Goal: Obtain resource: Obtain resource

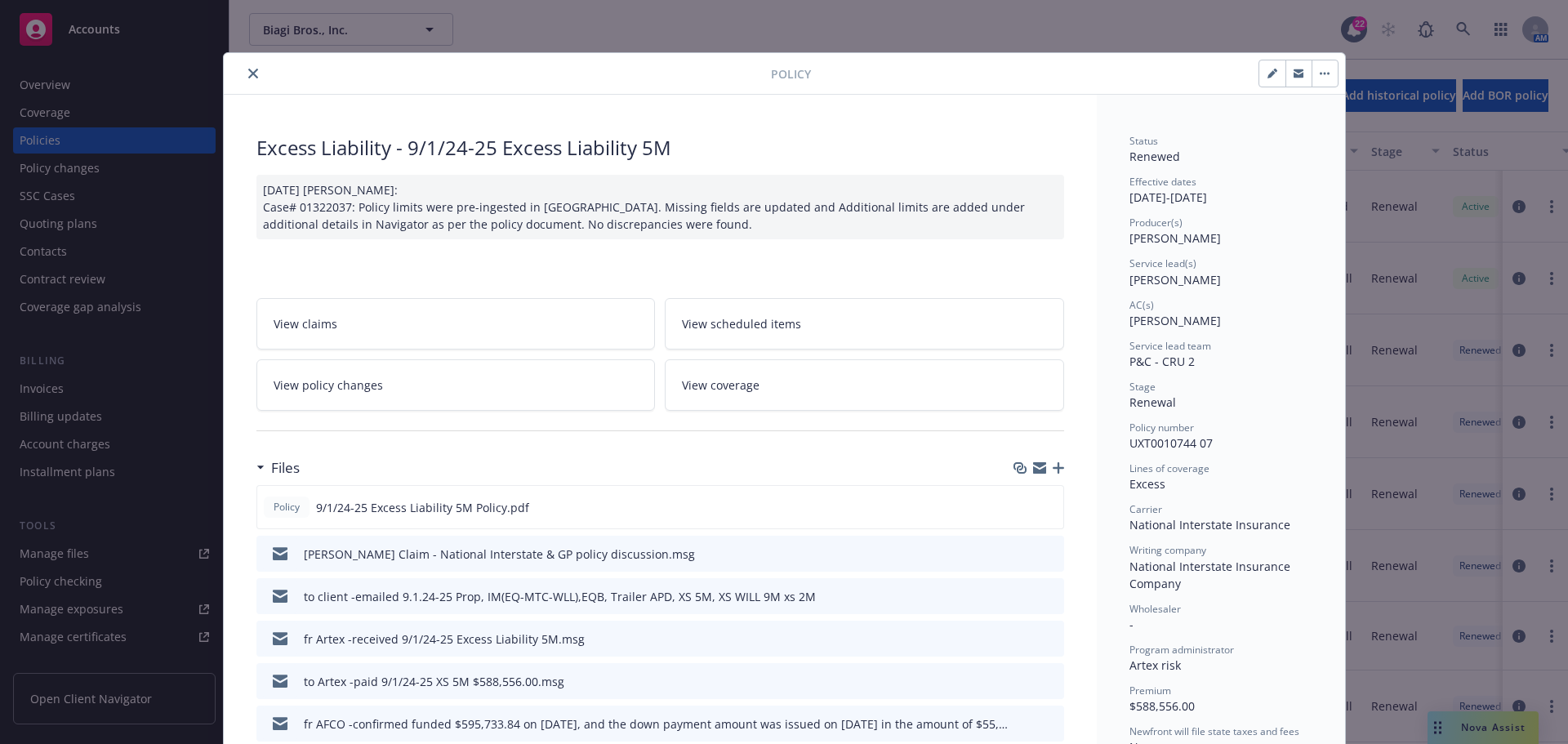
click at [248, 73] on icon "close" at bounding box center [253, 73] width 10 height 10
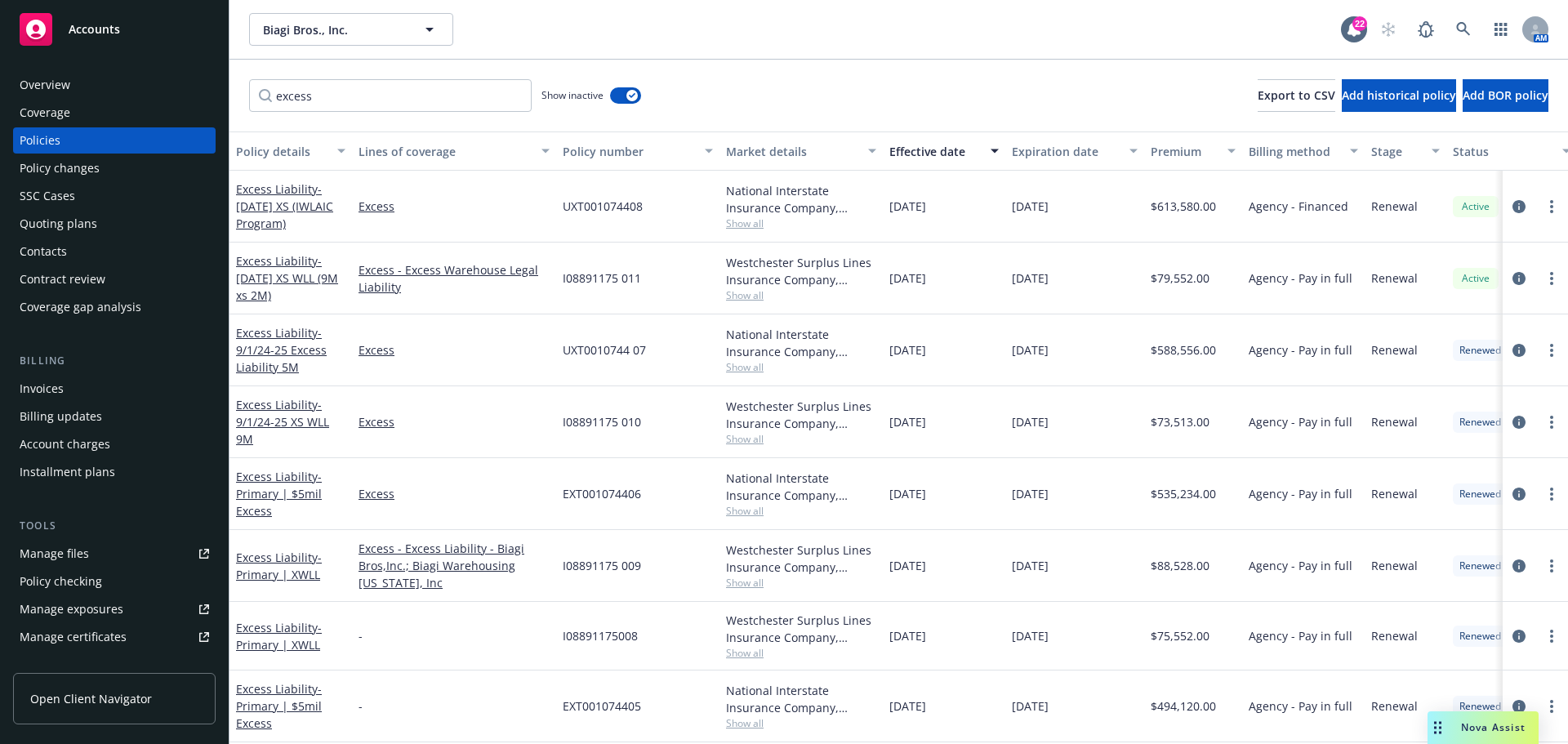
click at [238, 68] on div "excess Show inactive Export to CSV Add historical policy Add BOR policy" at bounding box center [899, 95] width 1338 height 72
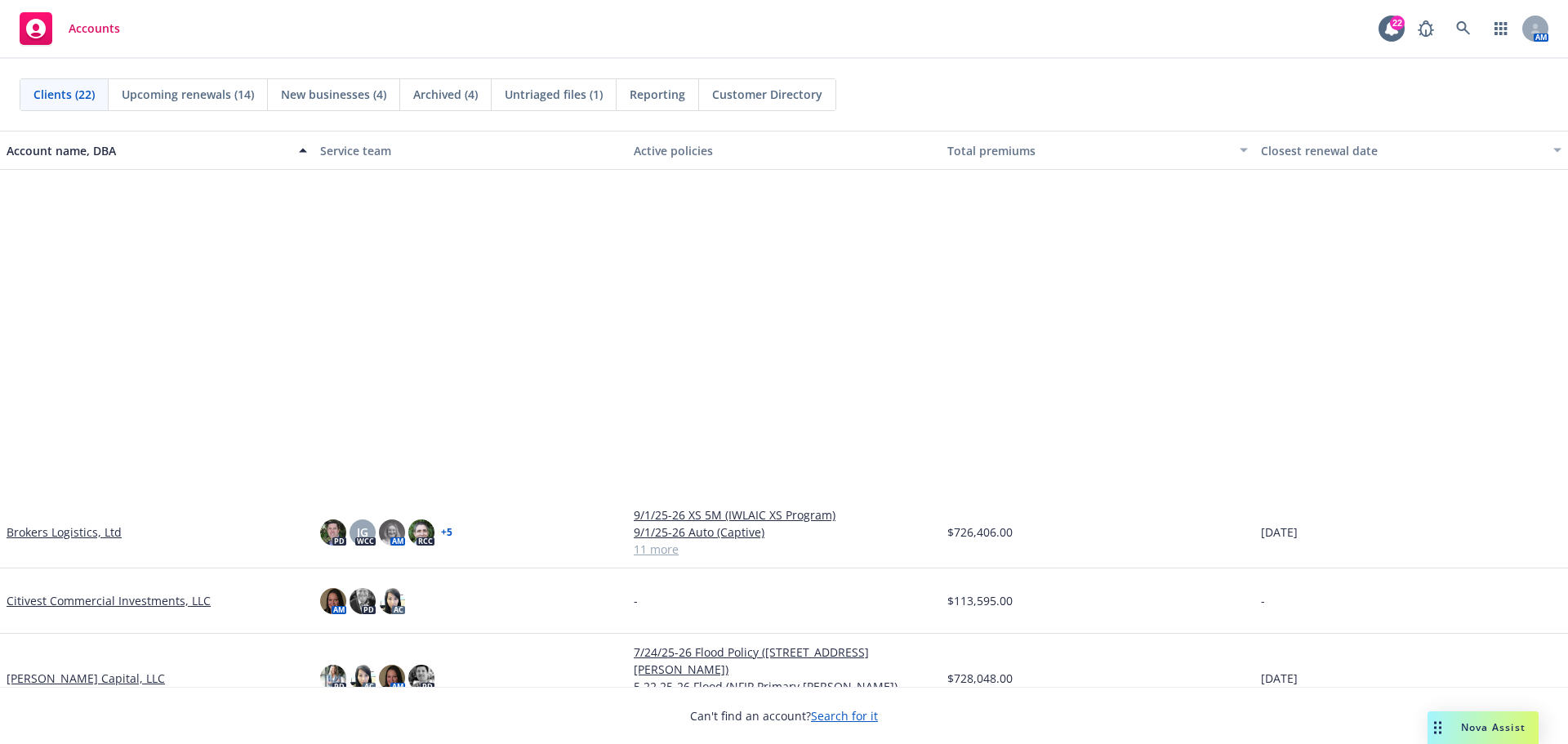
scroll to position [408, 0]
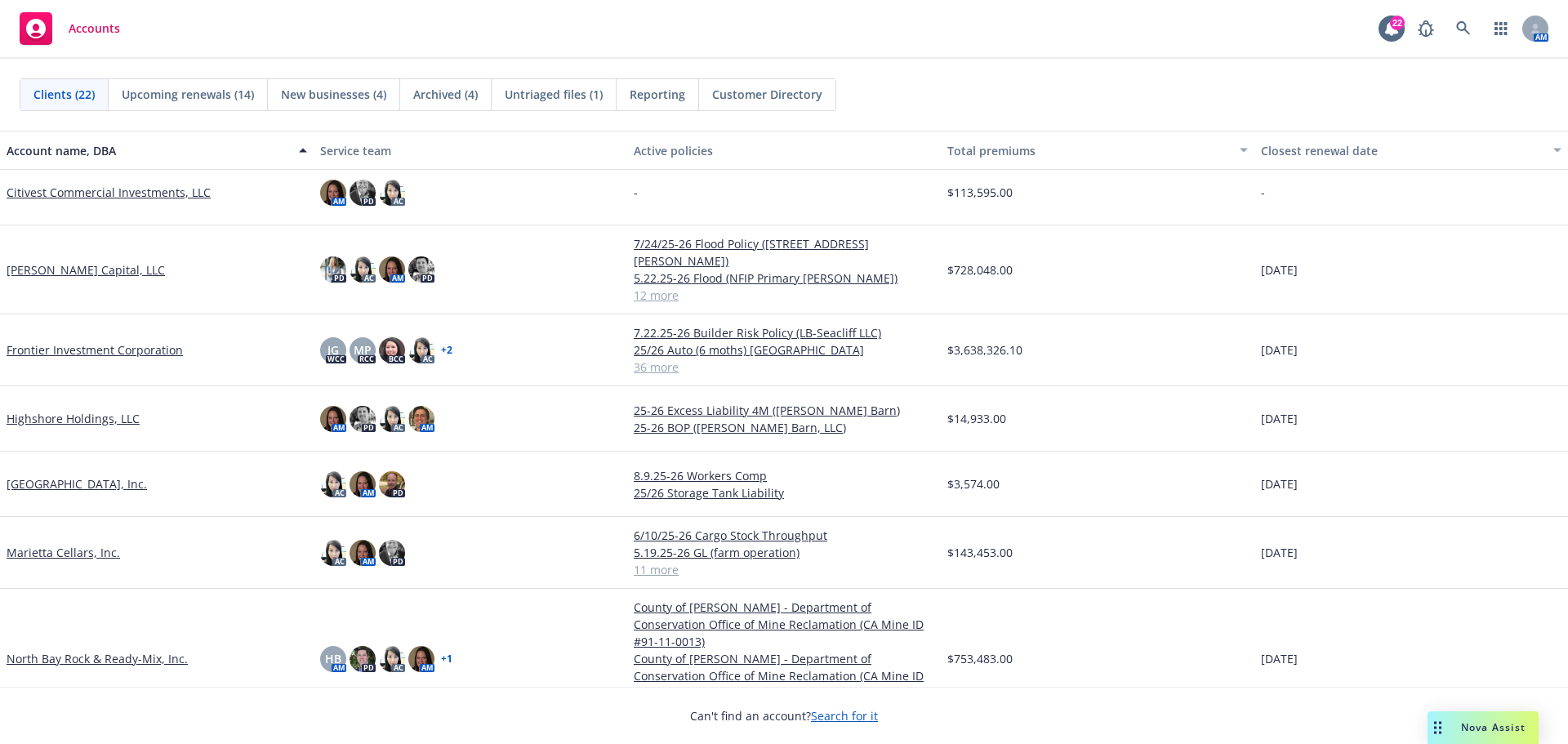
click at [121, 341] on link "Frontier Investment Corporation" at bounding box center [94, 350] width 177 height 18
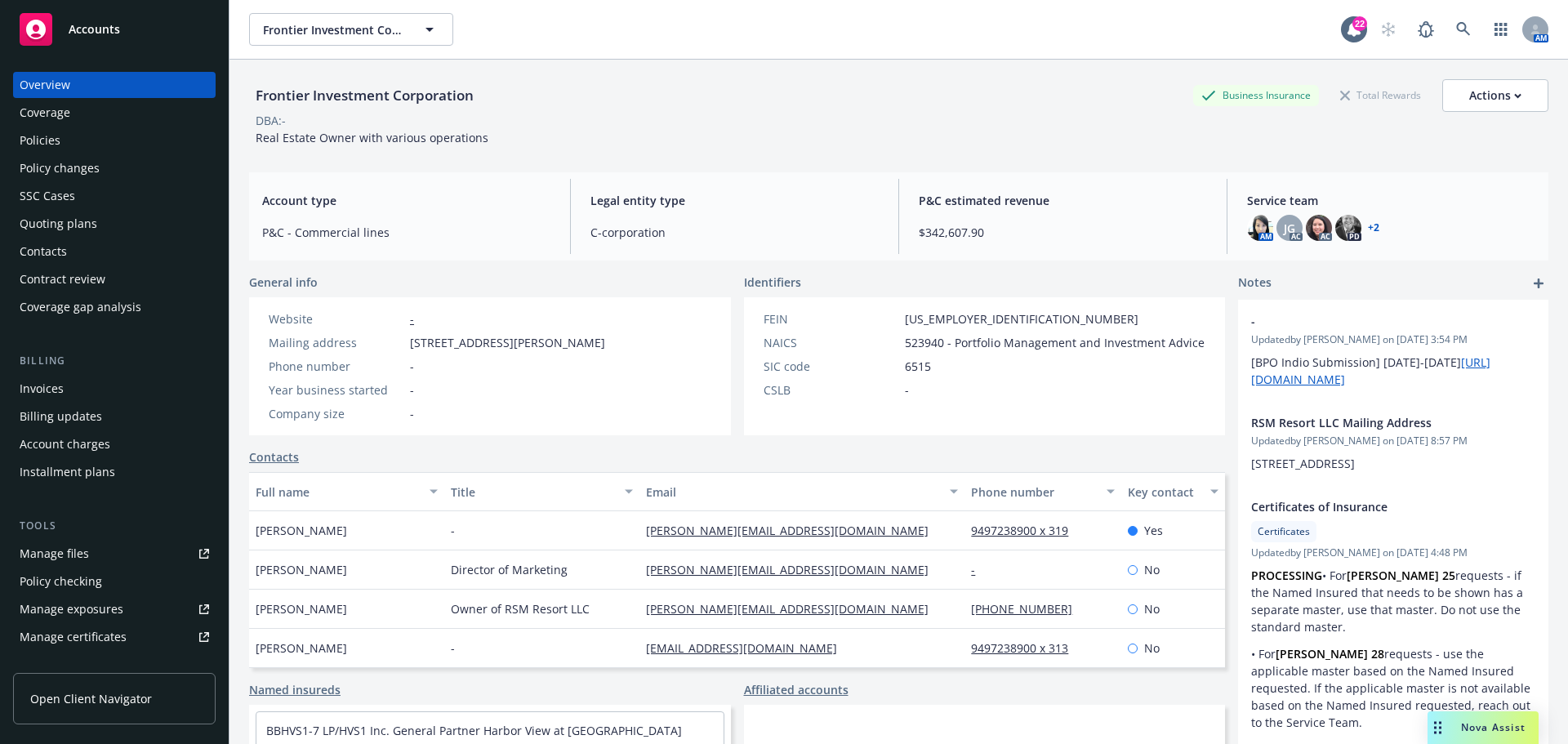
click at [89, 548] on link "Manage files" at bounding box center [114, 553] width 203 height 26
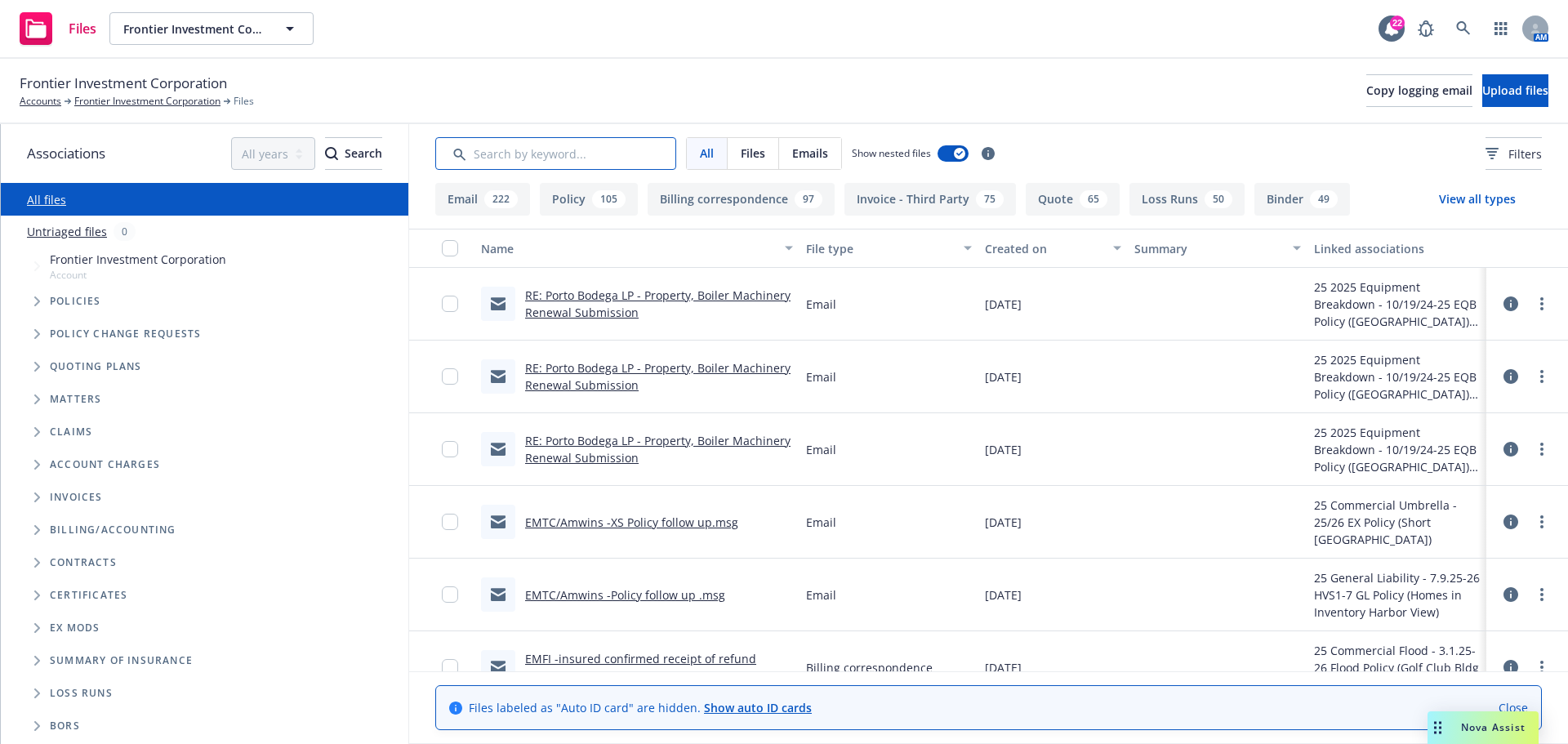
click at [545, 155] on input "Search by keyword..." at bounding box center [555, 153] width 241 height 32
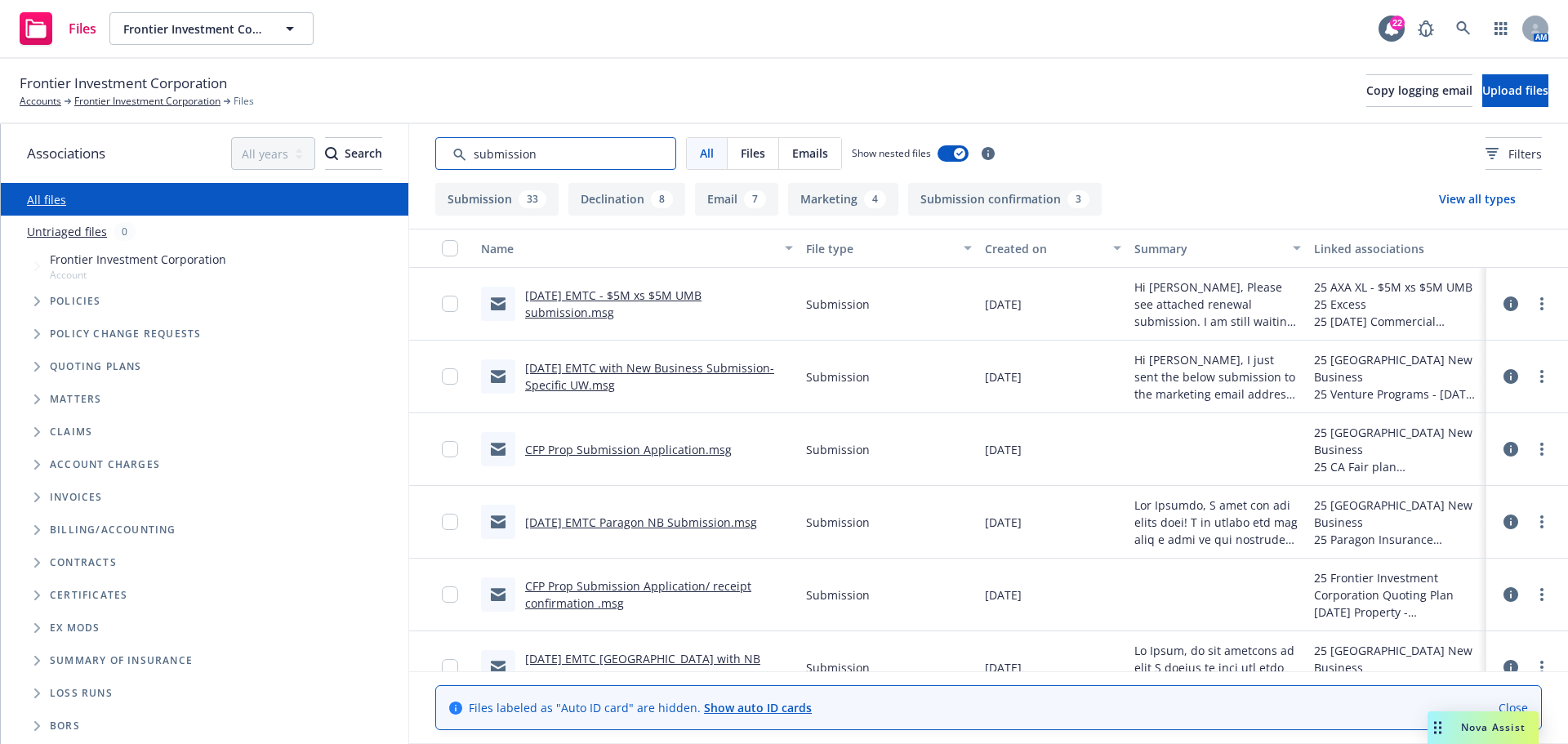
click at [472, 155] on input "Search by keyword..." at bounding box center [555, 153] width 241 height 32
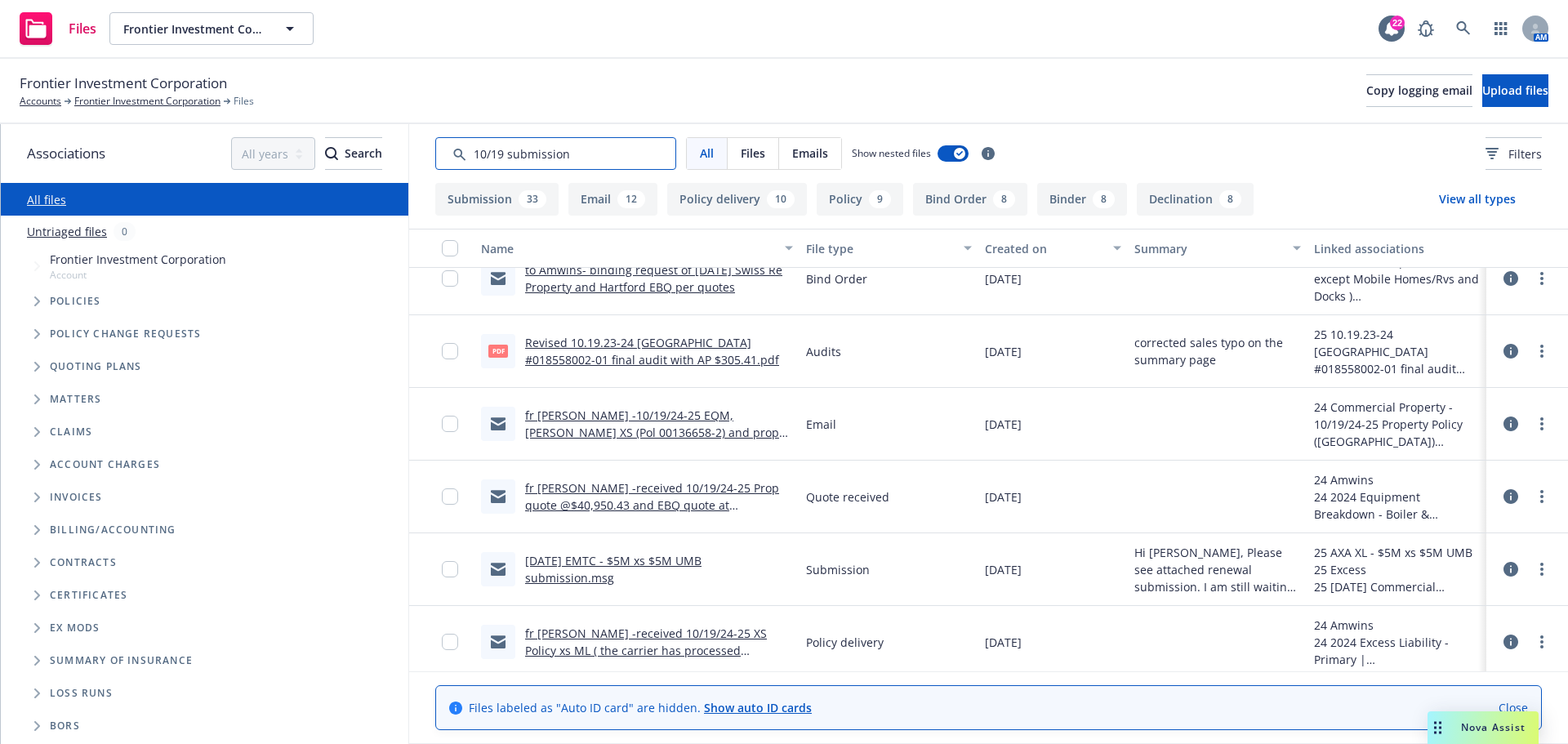
scroll to position [3675, 0]
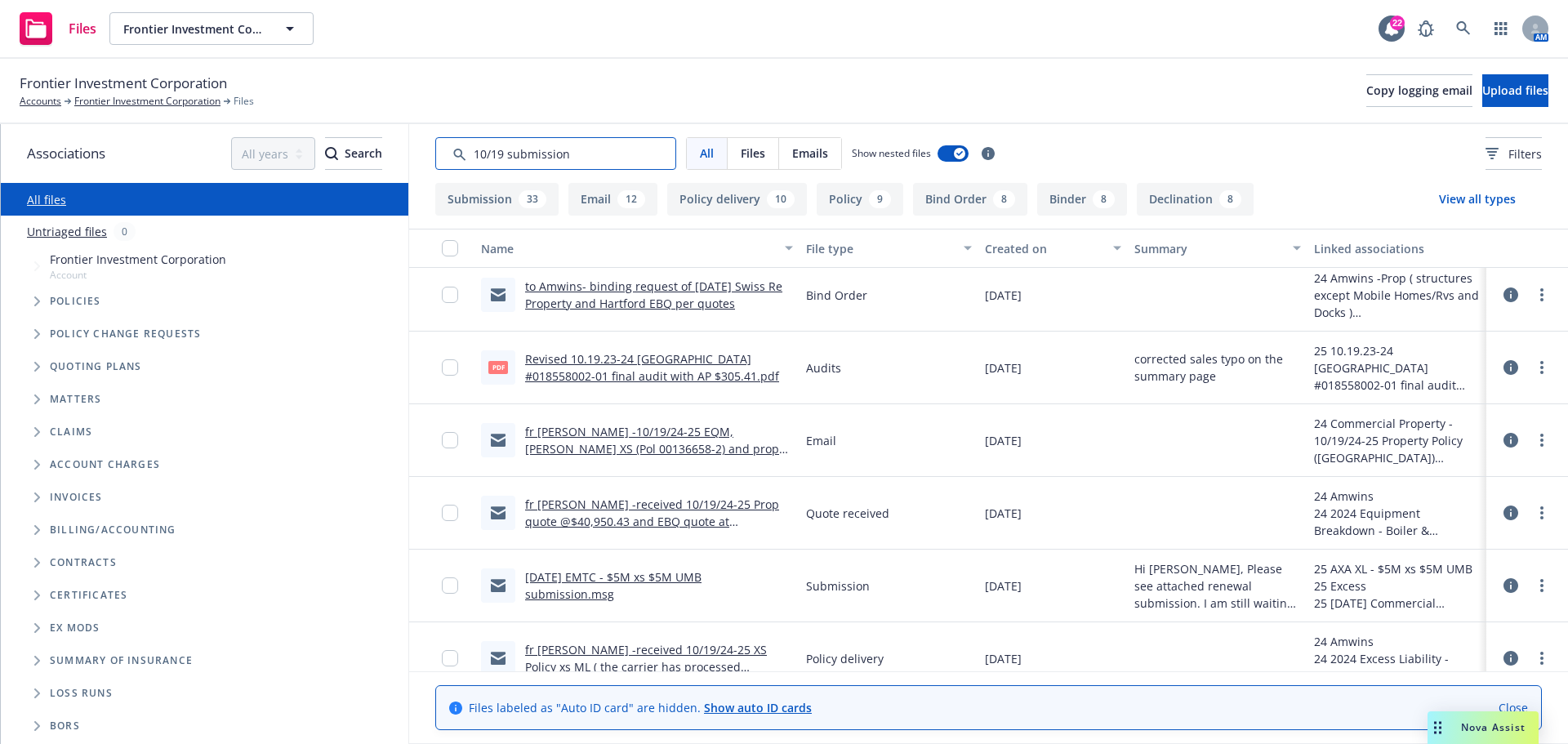
click at [538, 161] on input "Search by keyword..." at bounding box center [555, 153] width 241 height 32
click at [538, 160] on input "Search by keyword..." at bounding box center [555, 153] width 241 height 32
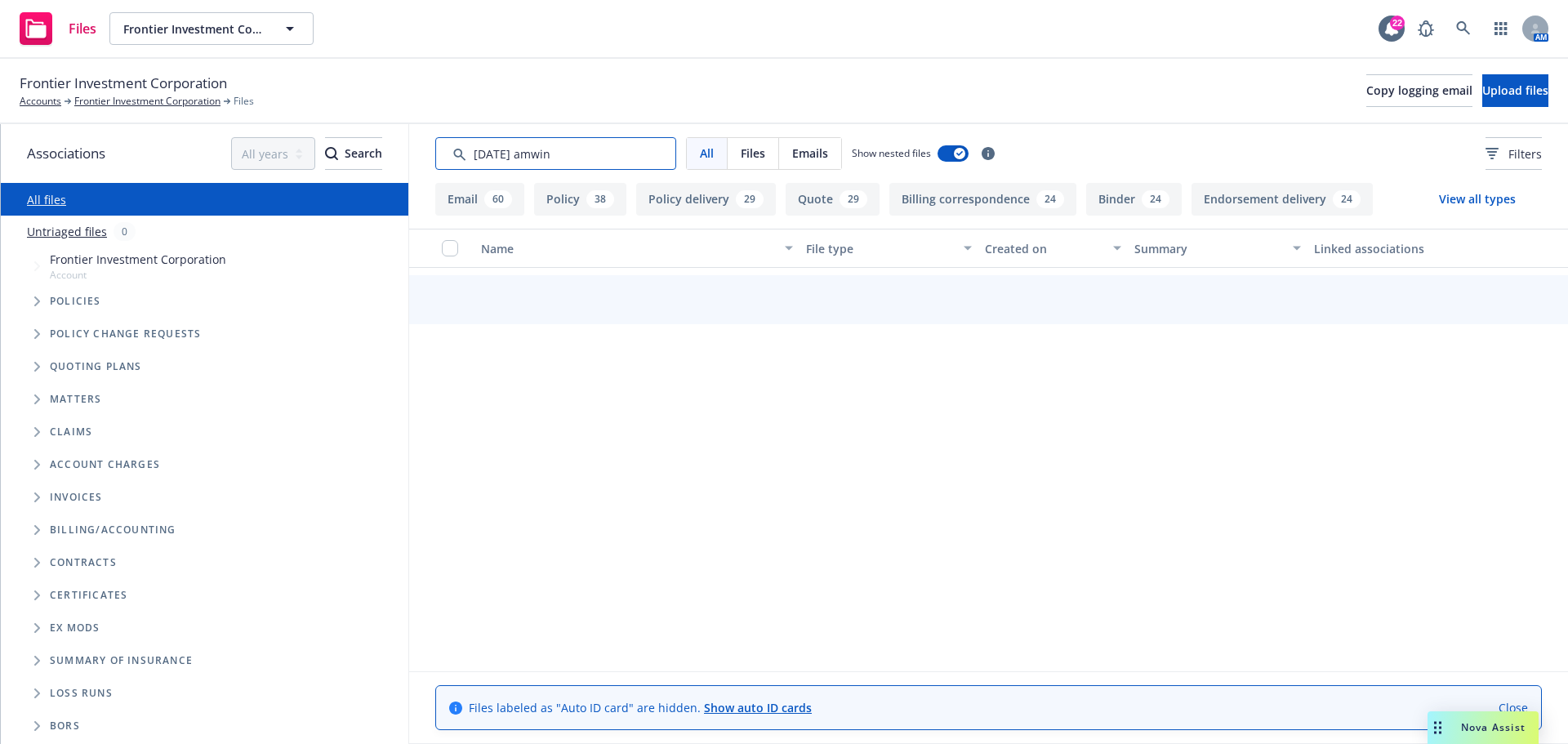
scroll to position [6777, 0]
type input "10/19/24 amwins"
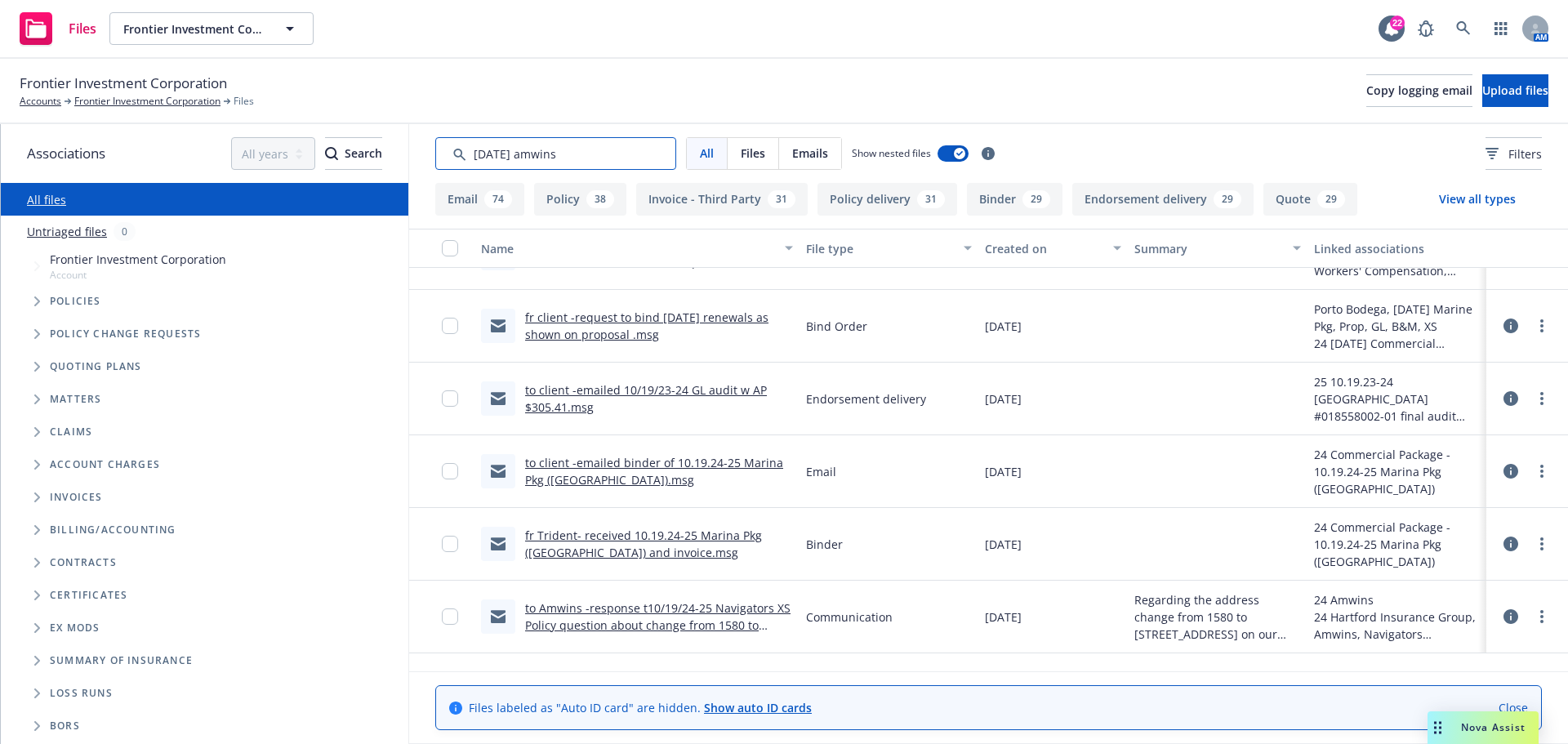
scroll to position [2449, 0]
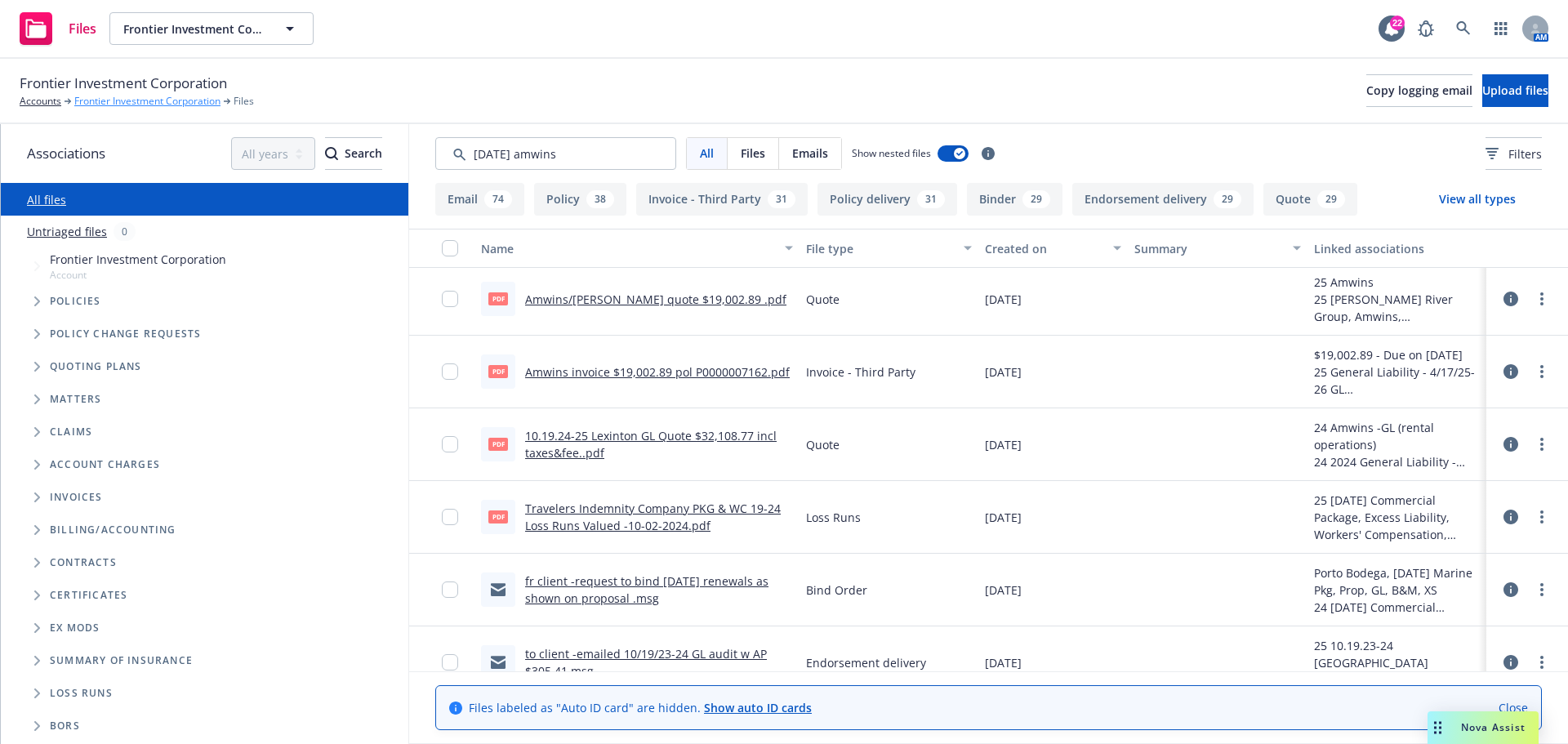
click at [198, 104] on link "Frontier Investment Corporation" at bounding box center [147, 101] width 146 height 15
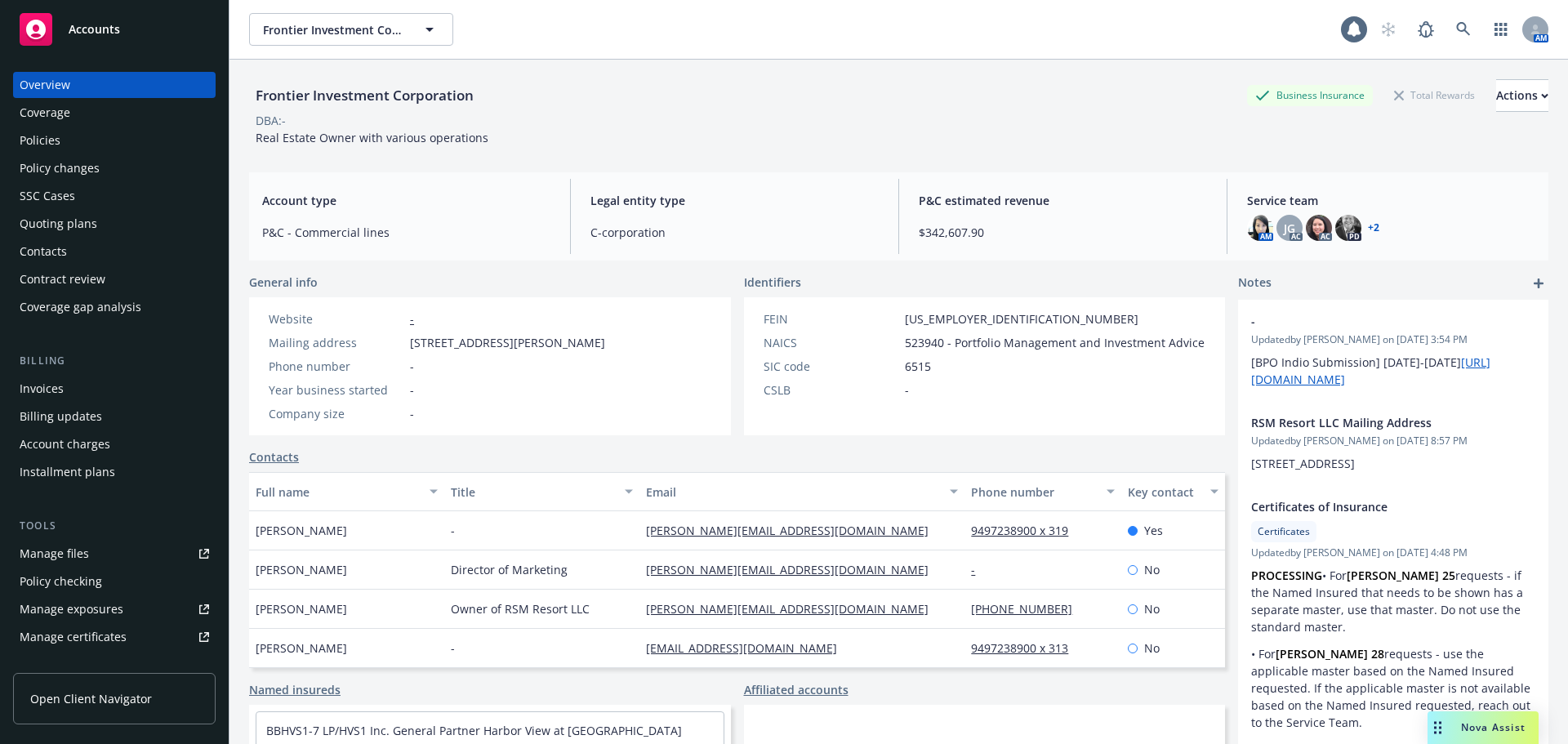
click at [107, 222] on div "Quoting plans" at bounding box center [114, 224] width 190 height 26
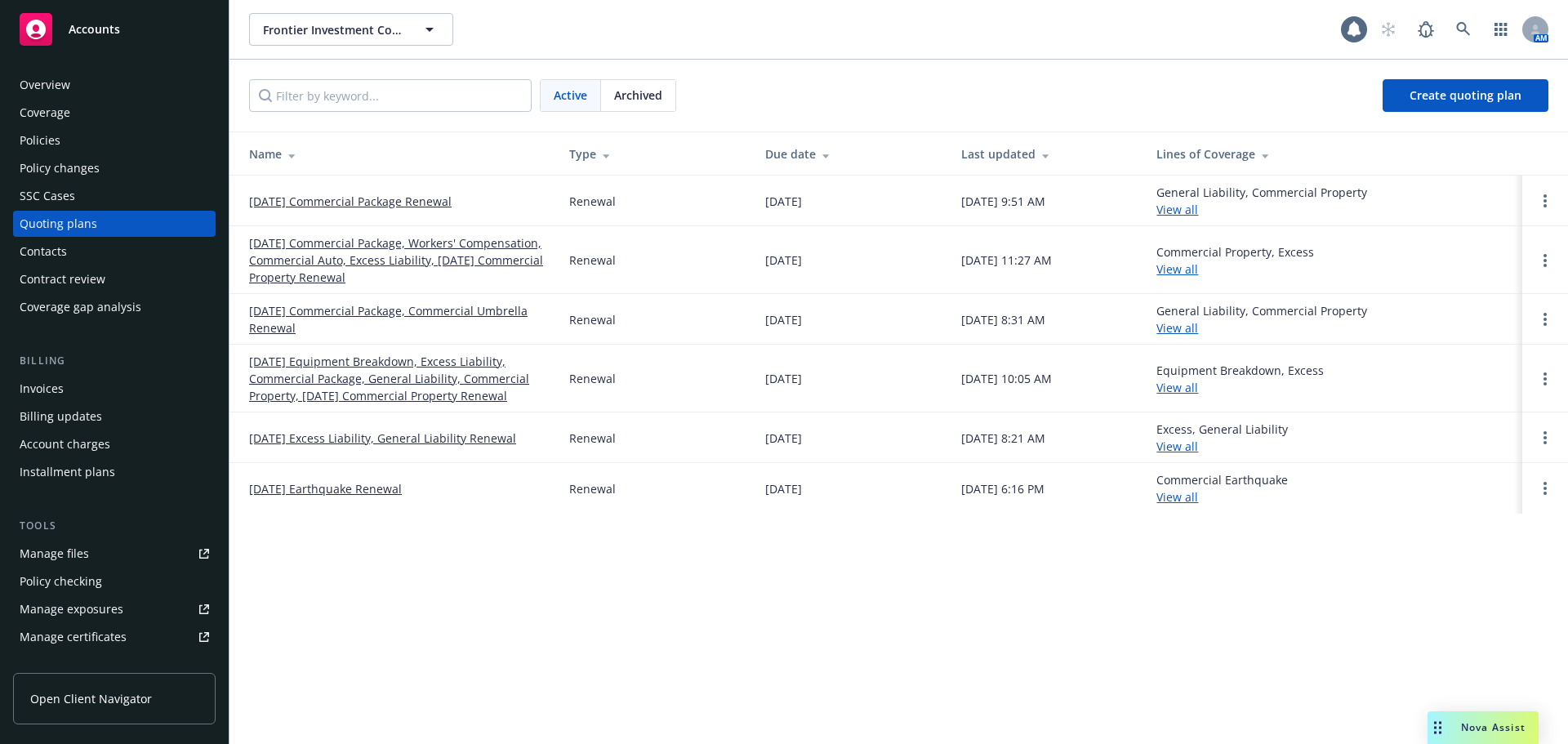
click at [651, 94] on span "Archived" at bounding box center [639, 95] width 48 height 18
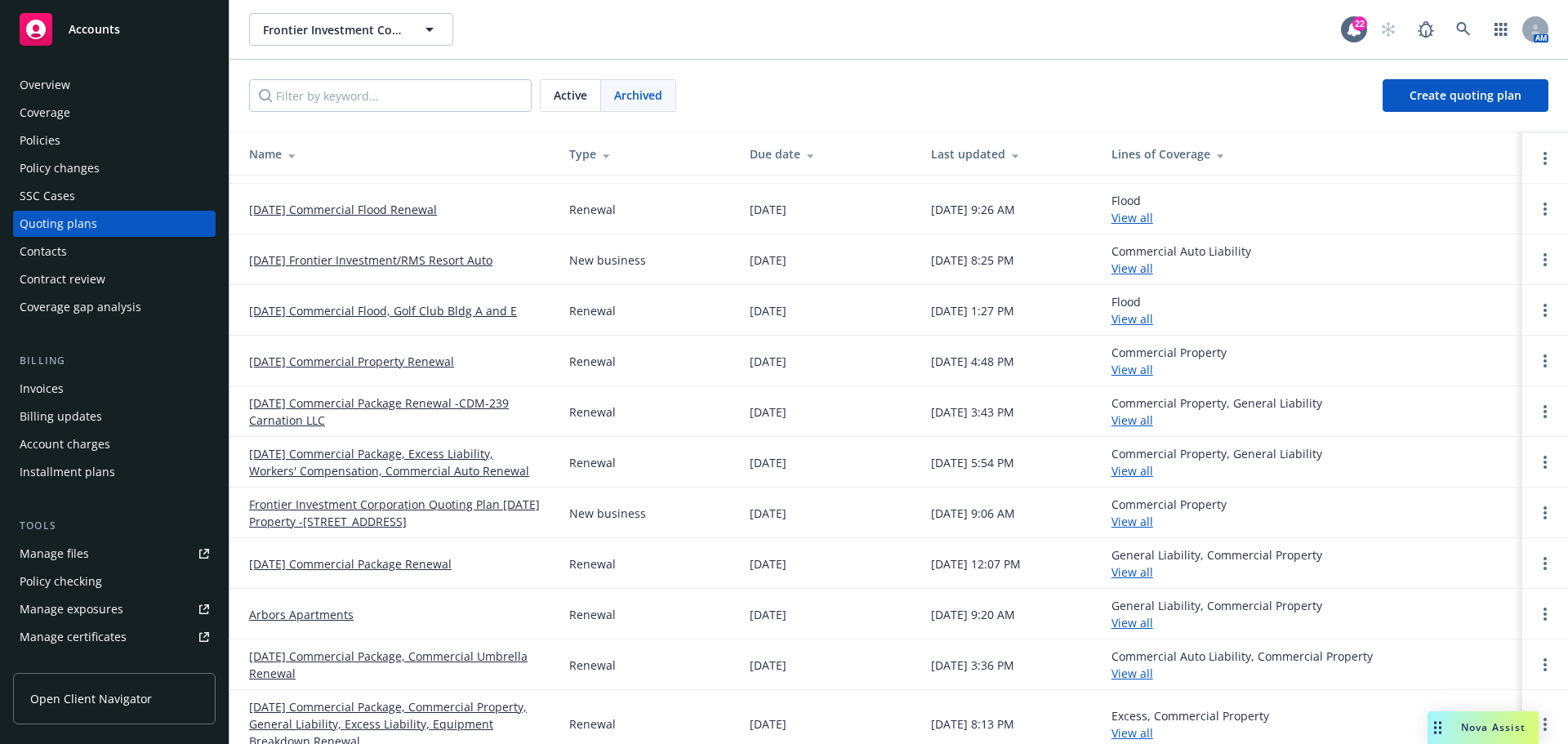
scroll to position [408, 0]
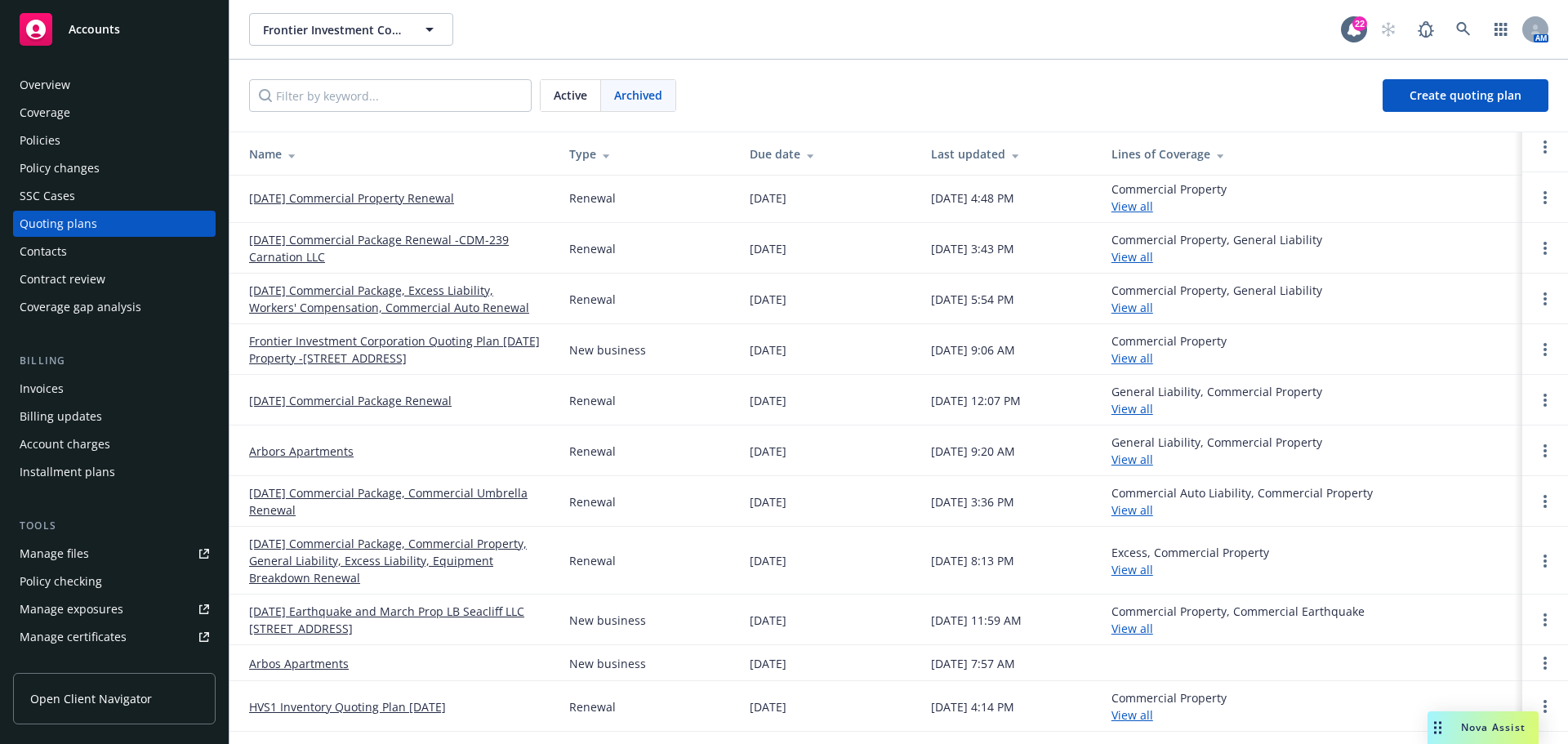
click at [393, 542] on link "10/19/24 Commercial Package, Commercial Property, General Liability, Excess Lia…" at bounding box center [396, 561] width 294 height 52
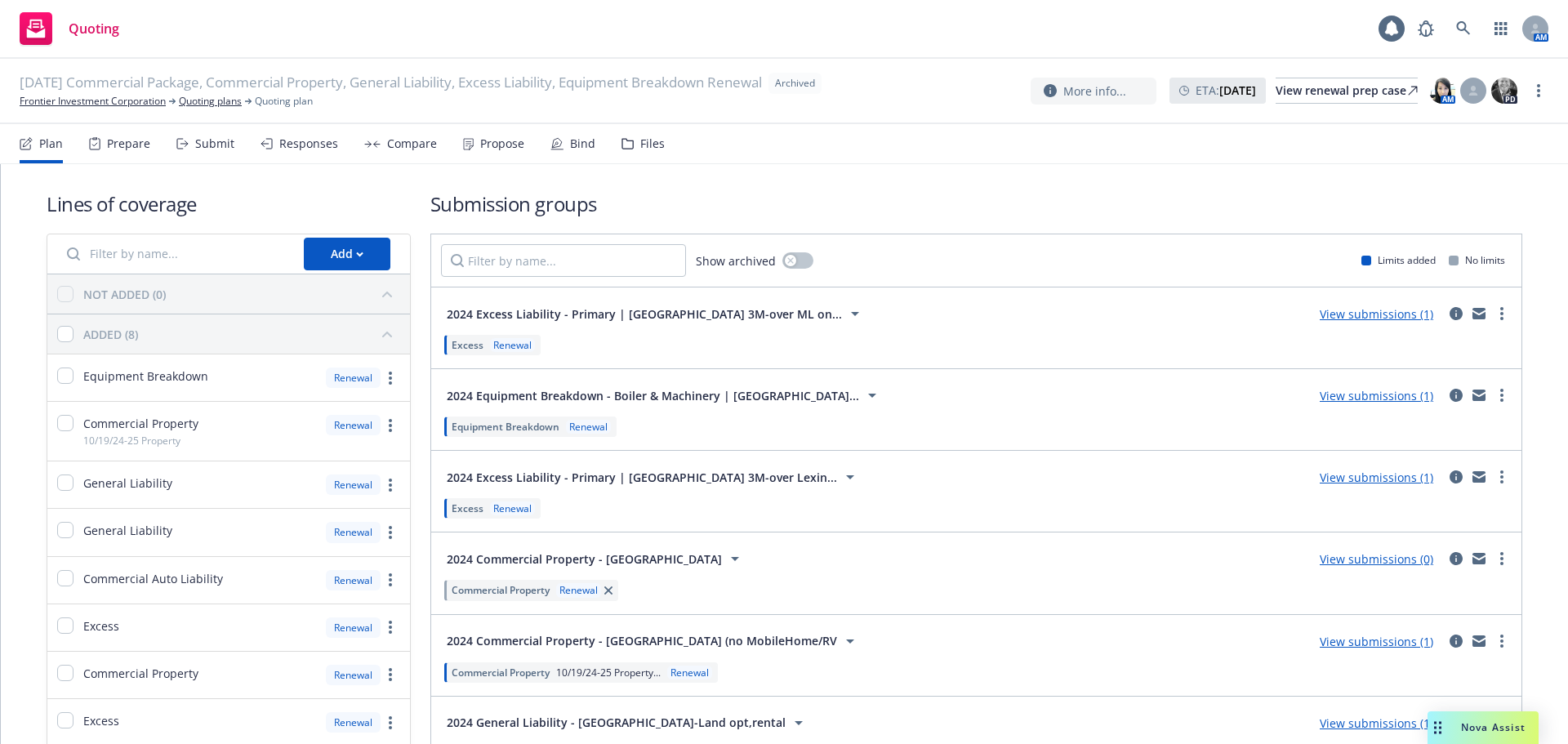
click at [642, 148] on div "Files" at bounding box center [653, 143] width 24 height 13
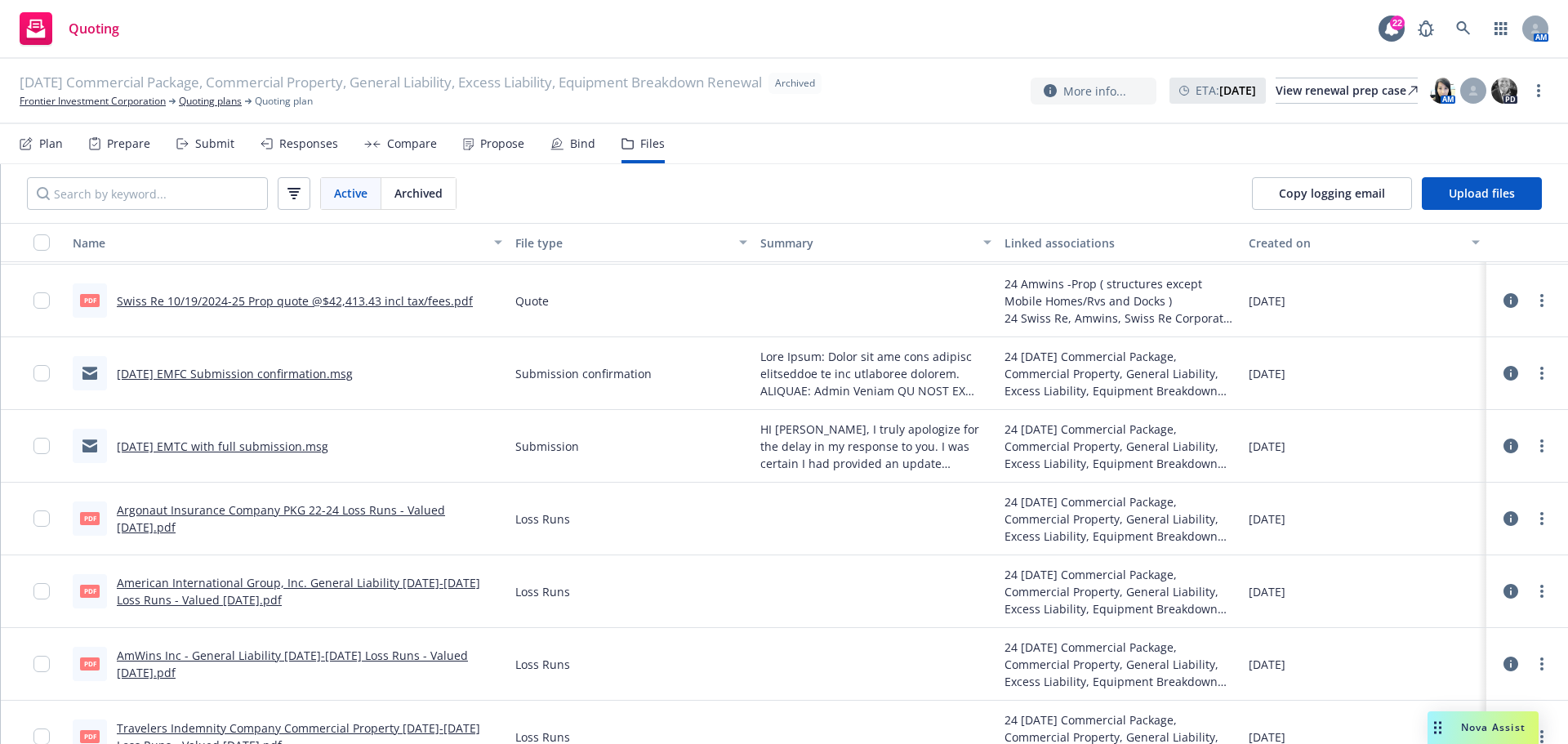
scroll to position [2787, 0]
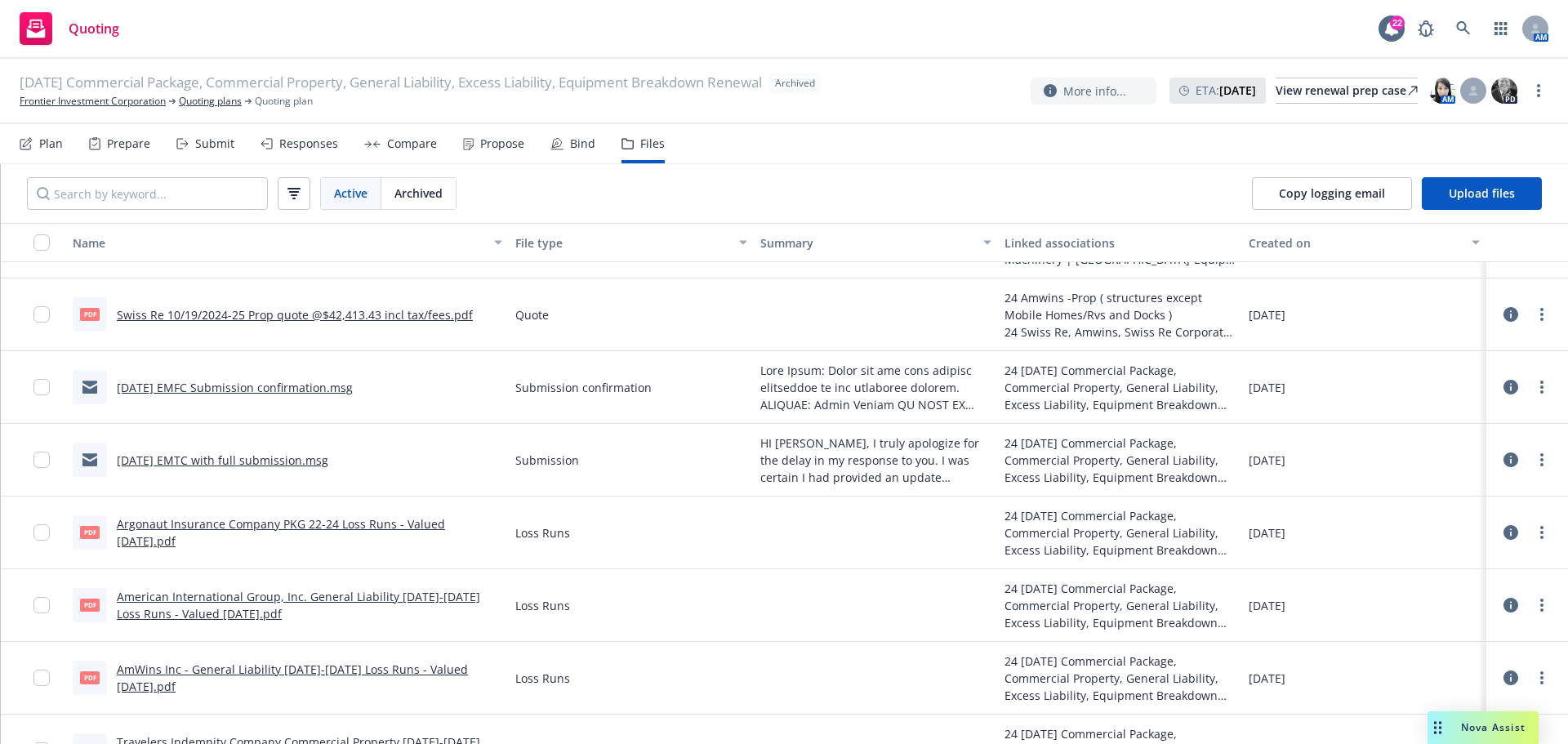
click at [255, 459] on link "[DATE] EMTC with full submission.msg" at bounding box center [222, 460] width 212 height 16
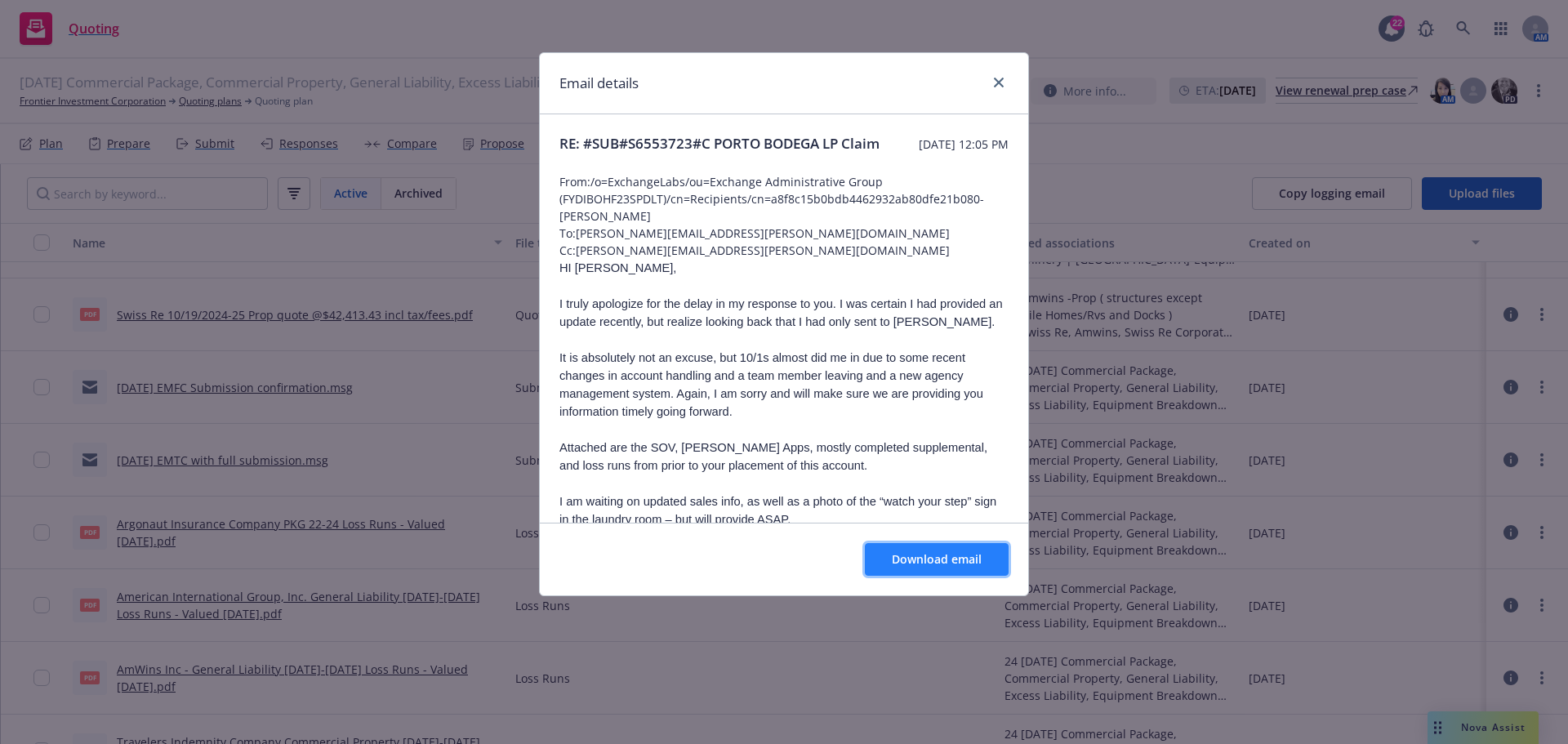
click at [957, 572] on button "Download email" at bounding box center [936, 559] width 143 height 32
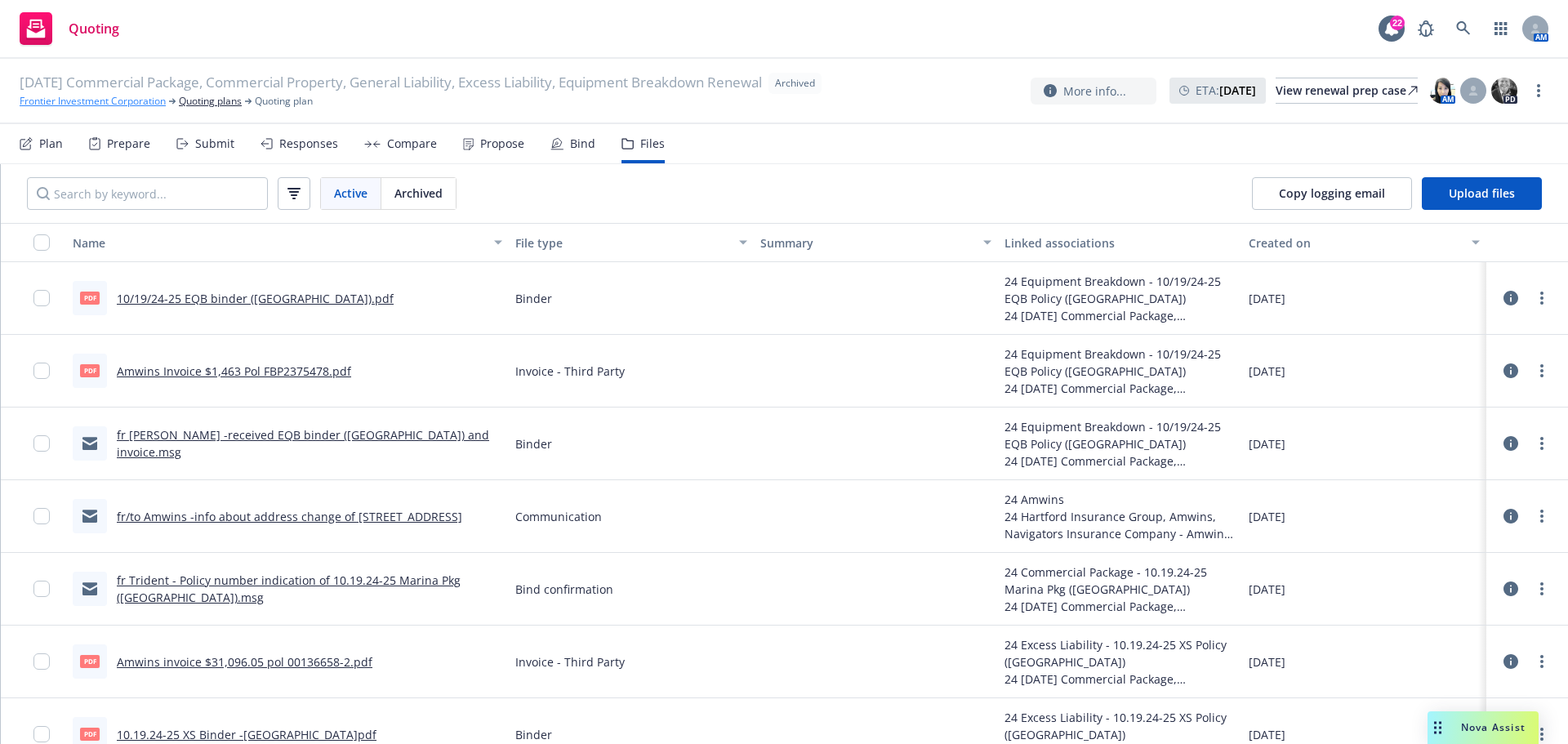
click at [93, 106] on link "Frontier Investment Corporation" at bounding box center [93, 101] width 146 height 15
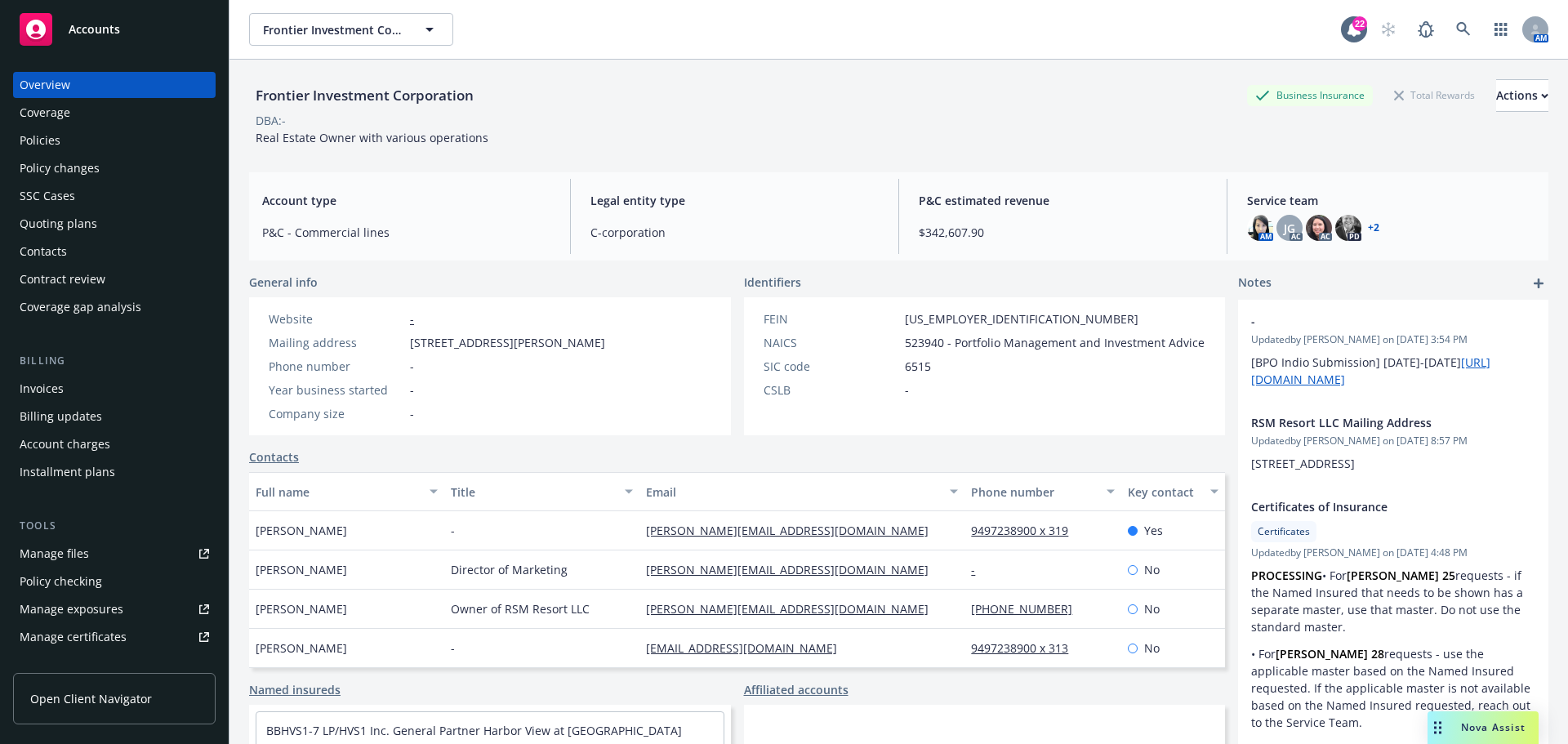
click at [98, 139] on div "Policies" at bounding box center [114, 141] width 190 height 26
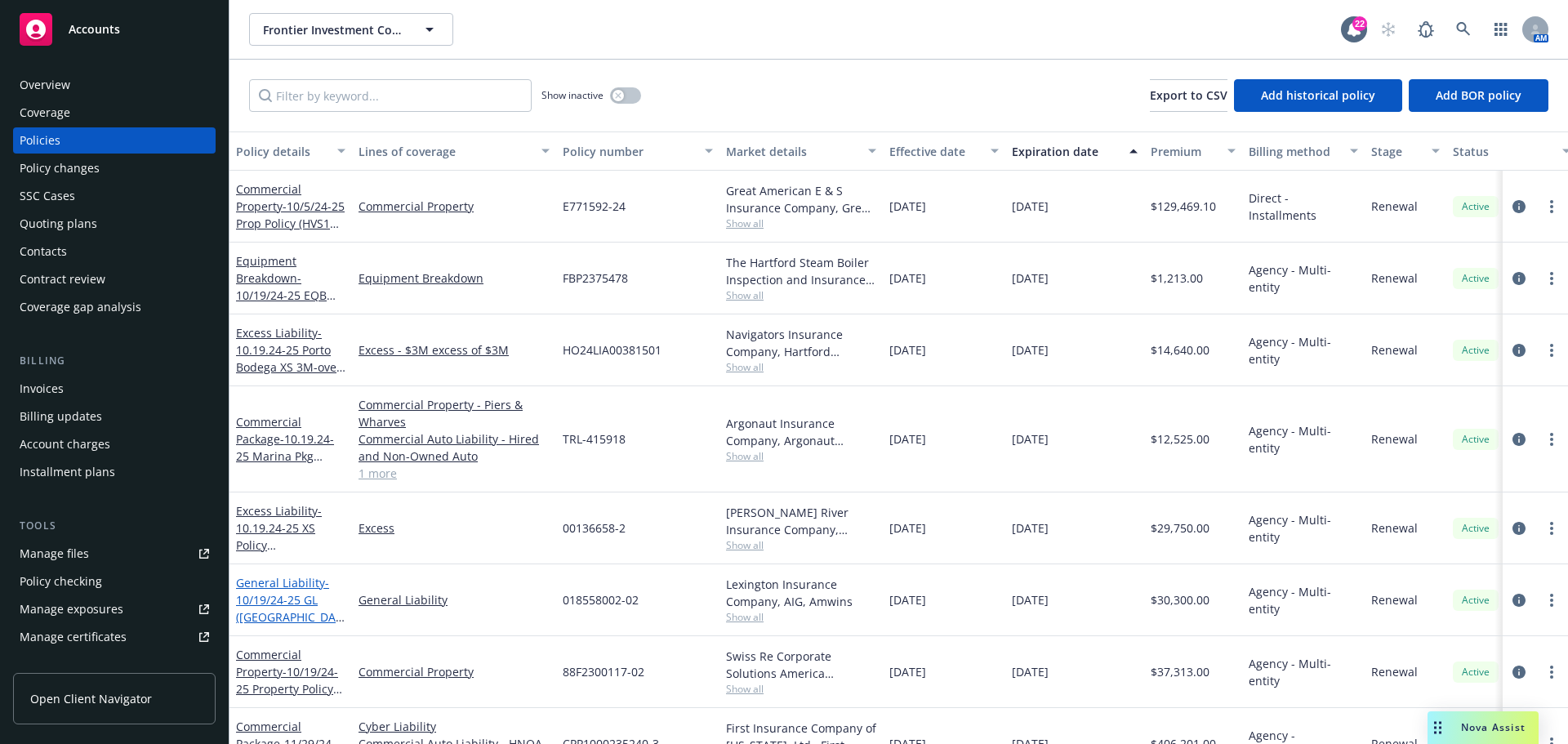
click at [288, 594] on span "- 10/19/24-25 GL (Porto Bodega)" at bounding box center [290, 608] width 108 height 67
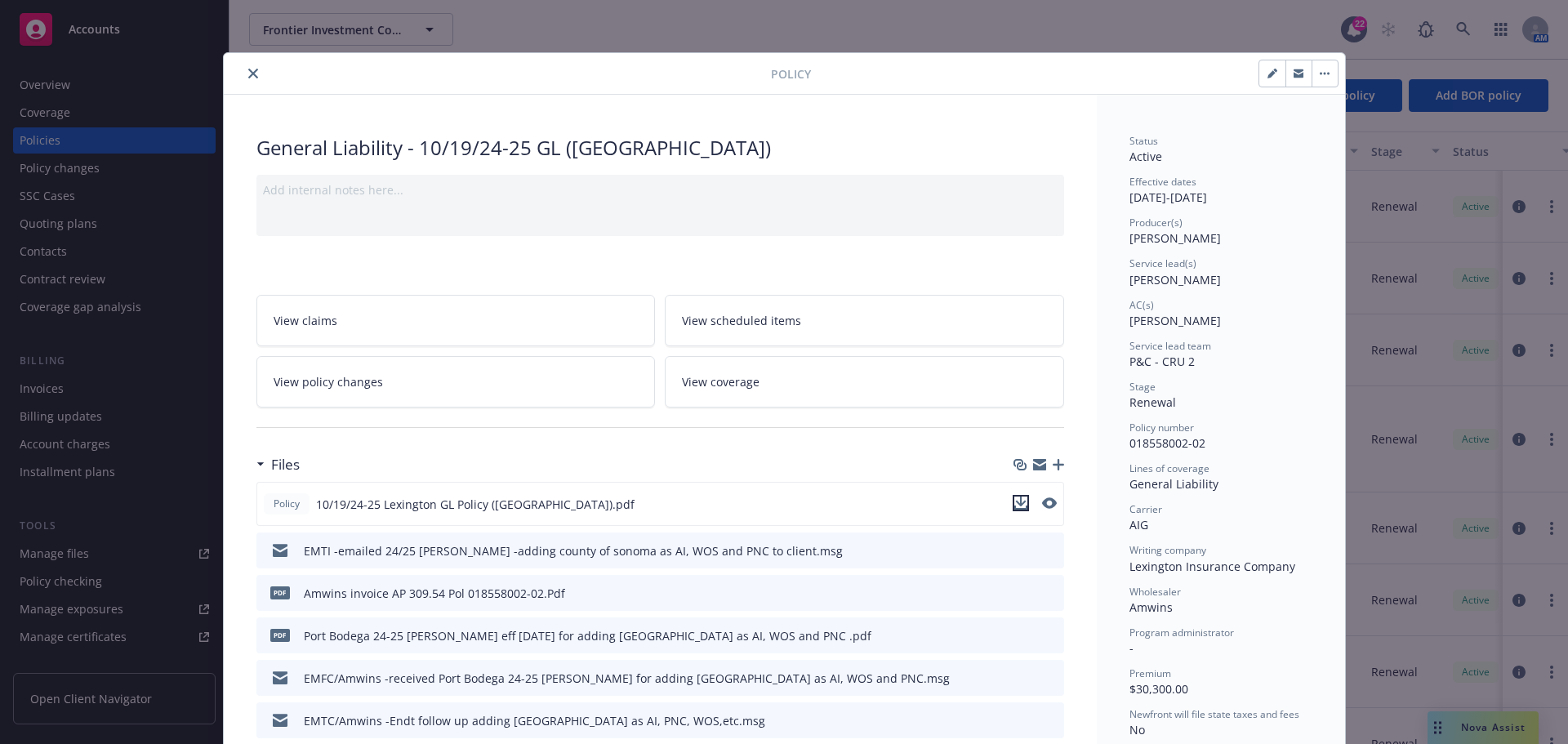
click at [1014, 499] on icon "download file" at bounding box center [1021, 502] width 13 height 13
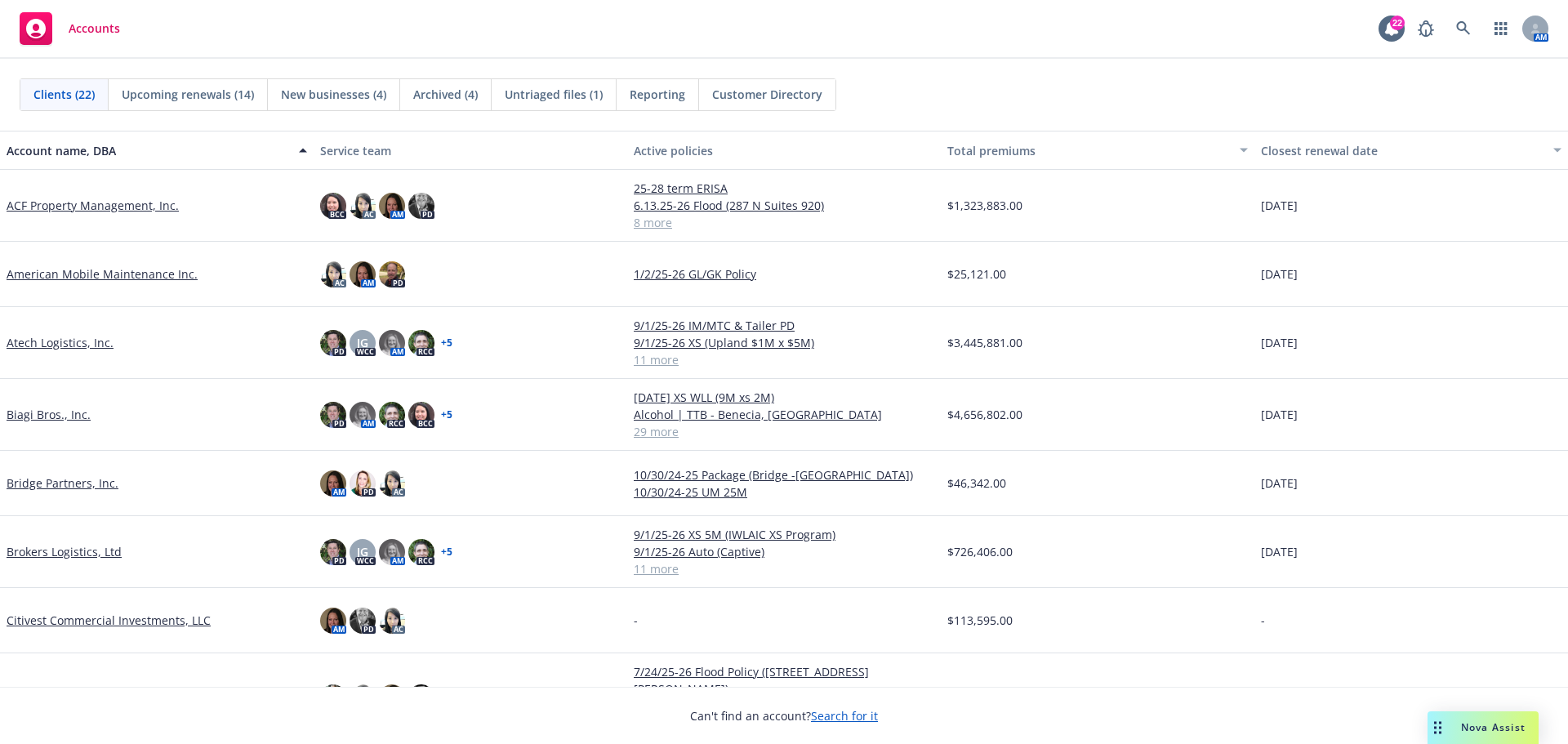
click at [48, 201] on link "ACF Property Management, Inc." at bounding box center [93, 205] width 172 height 18
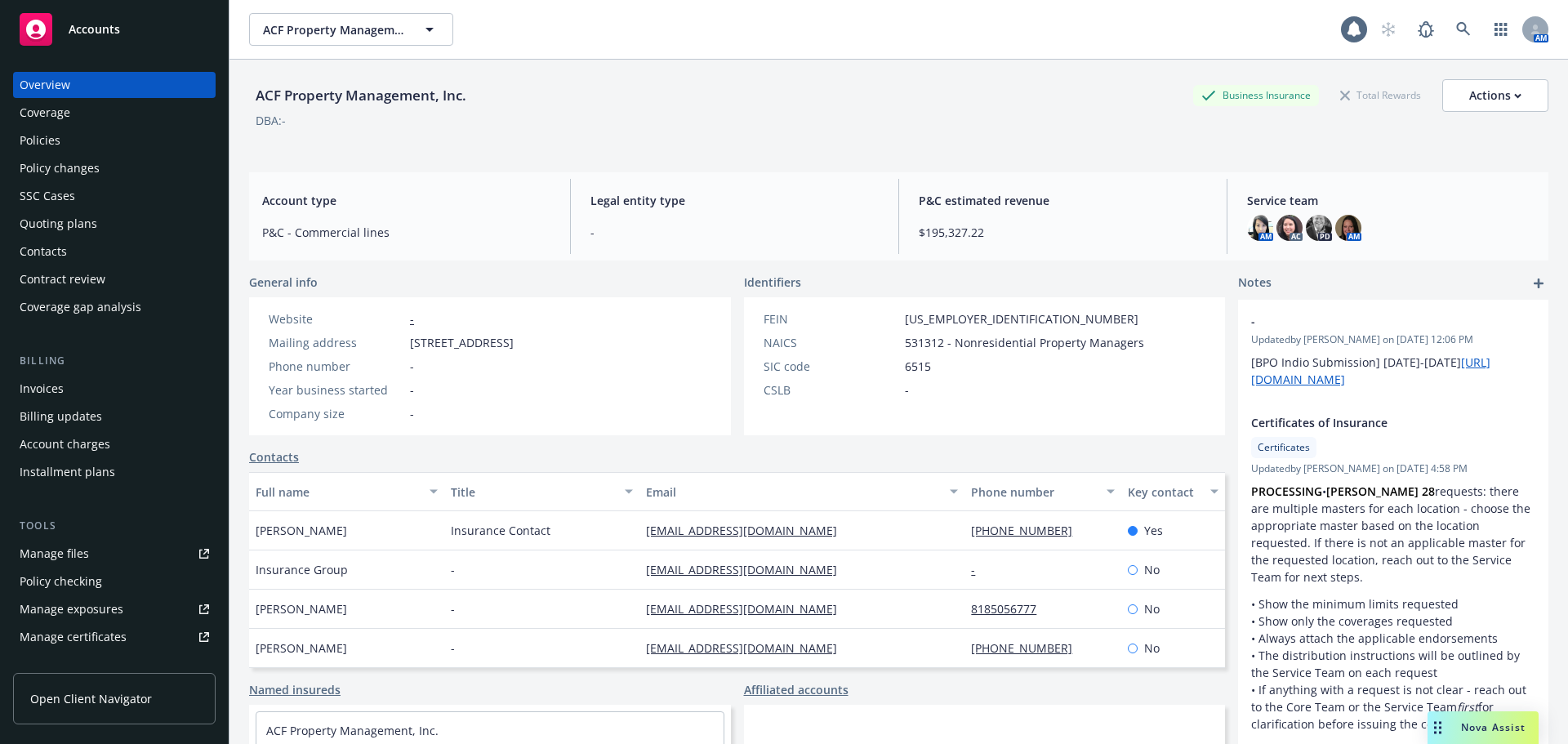
click at [59, 130] on div "Policies" at bounding box center [114, 141] width 190 height 26
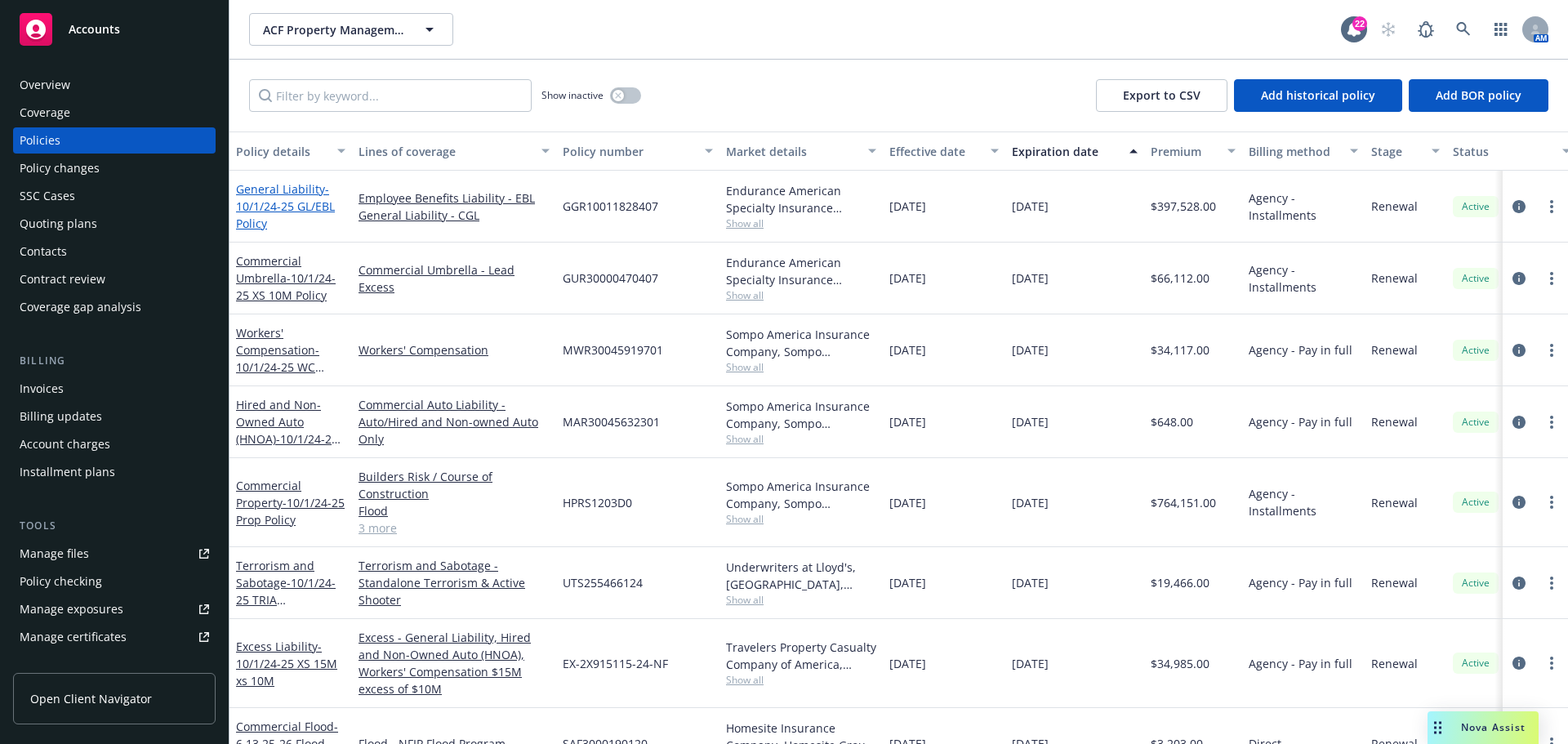
click at [278, 208] on span "- 10/1/24-25 GL/EBL Policy" at bounding box center [285, 206] width 99 height 50
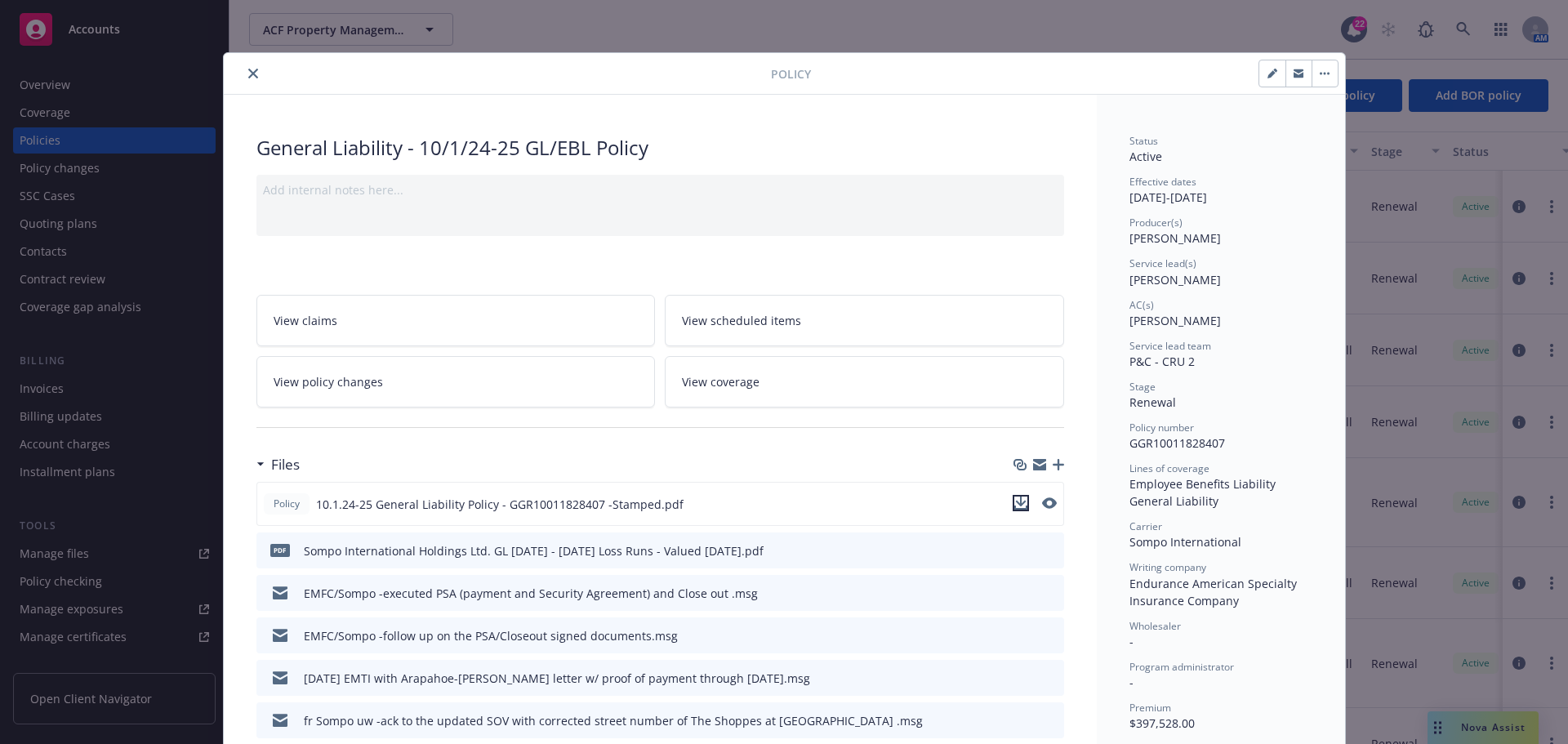
click at [1021, 500] on button "download file" at bounding box center [1021, 503] width 17 height 17
click at [250, 75] on icon "close" at bounding box center [253, 73] width 10 height 10
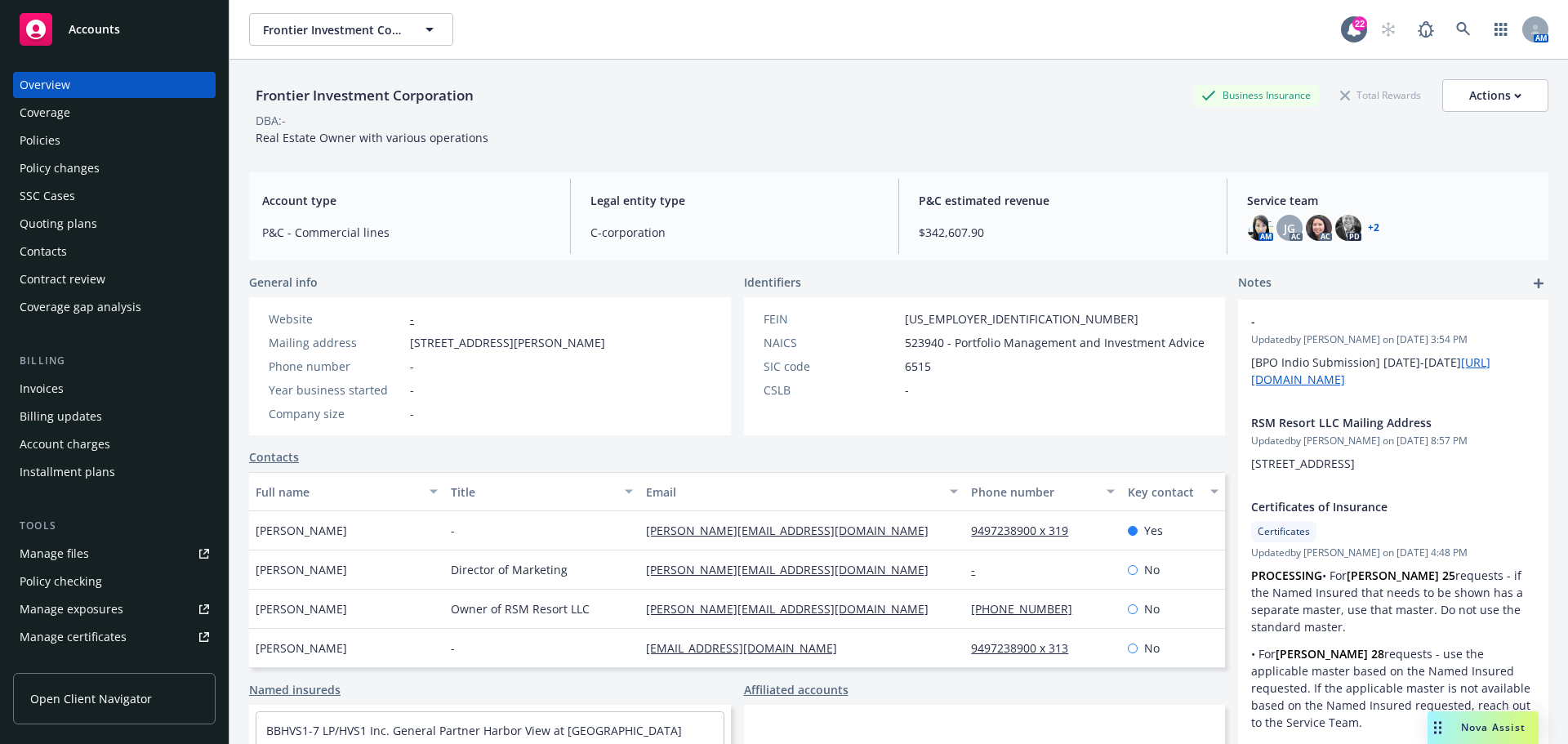
click at [135, 229] on div "Quoting plans" at bounding box center [114, 224] width 190 height 26
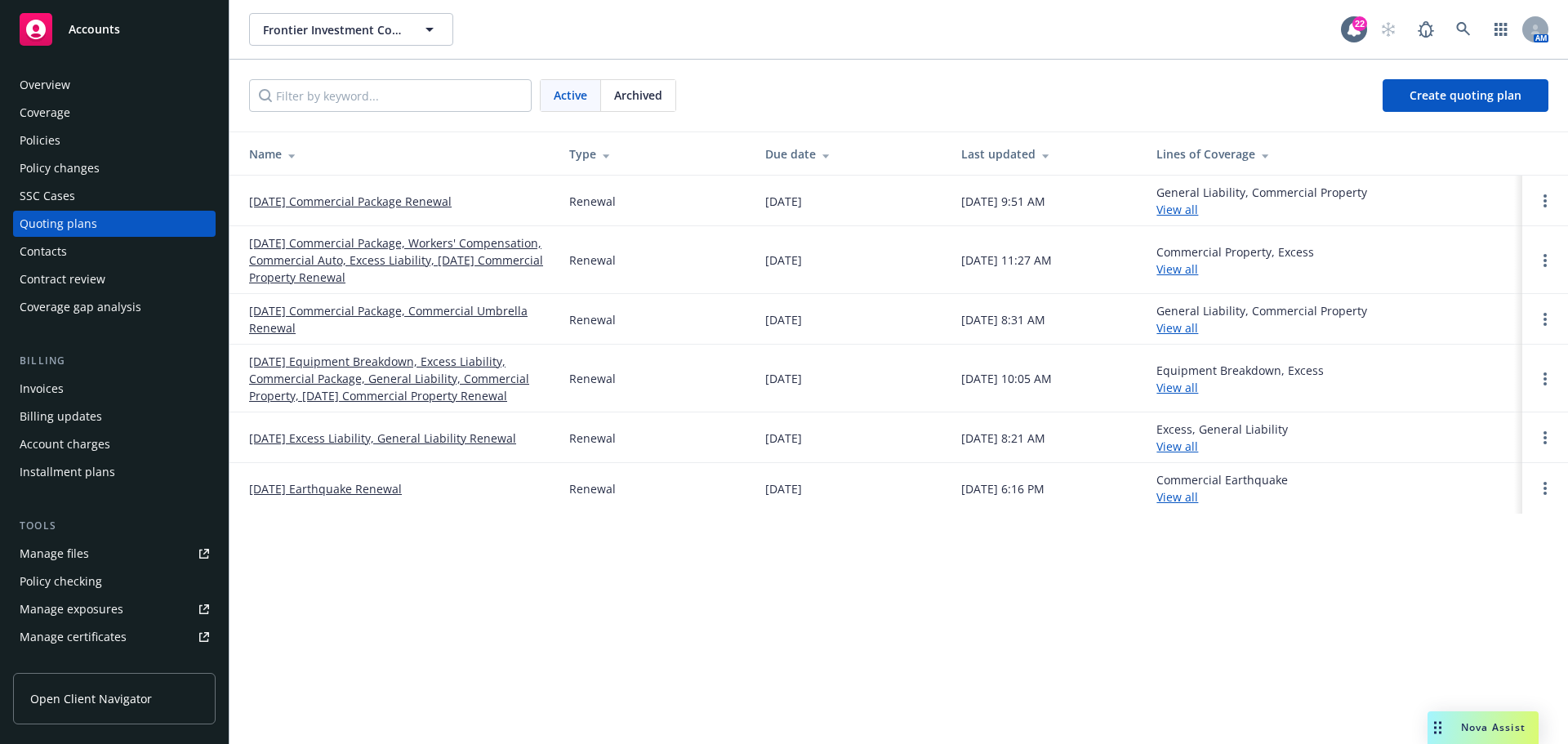
click at [415, 362] on link "[DATE] Equipment Breakdown, Excess Liability, Commercial Package, General Liabi…" at bounding box center [396, 378] width 294 height 52
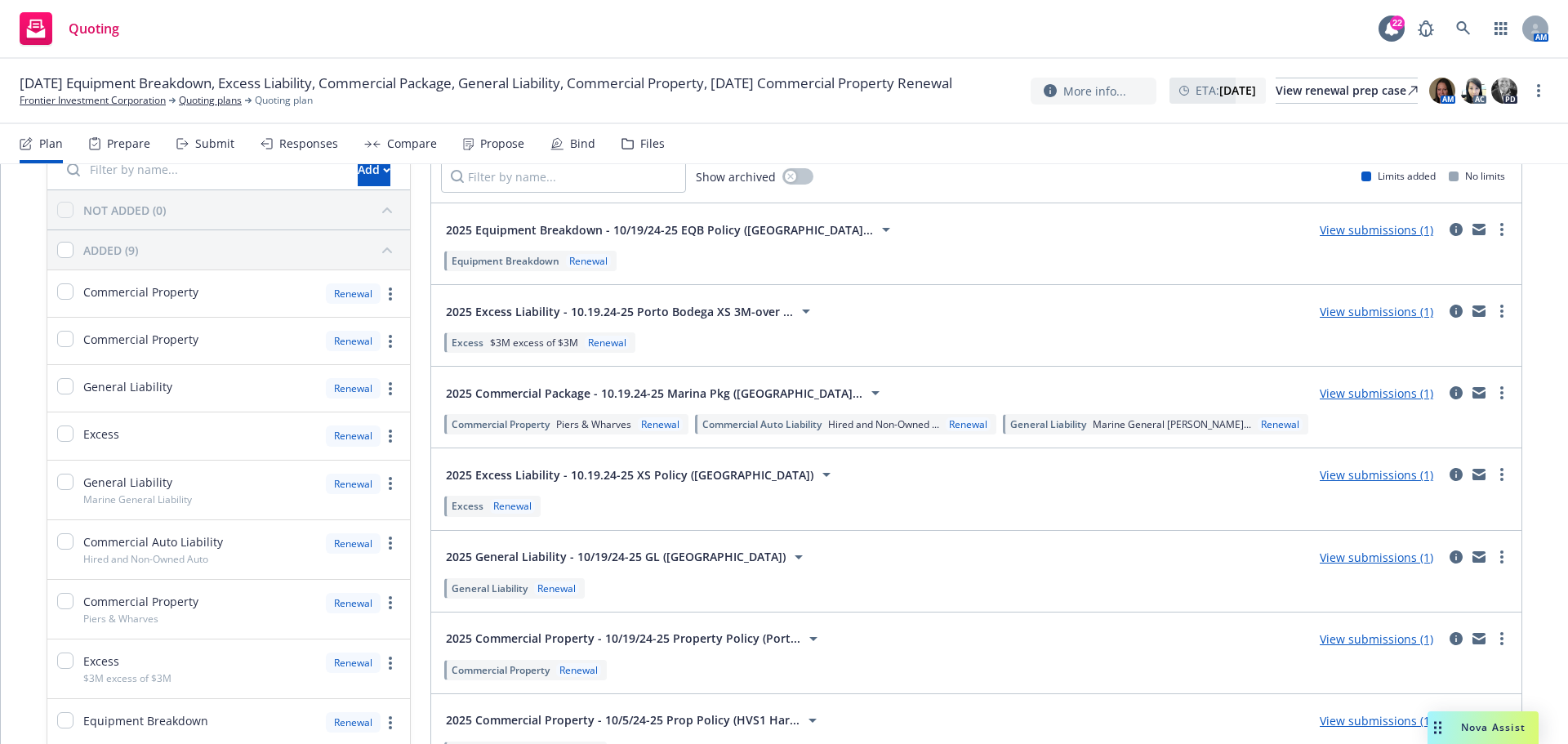
scroll to position [163, 0]
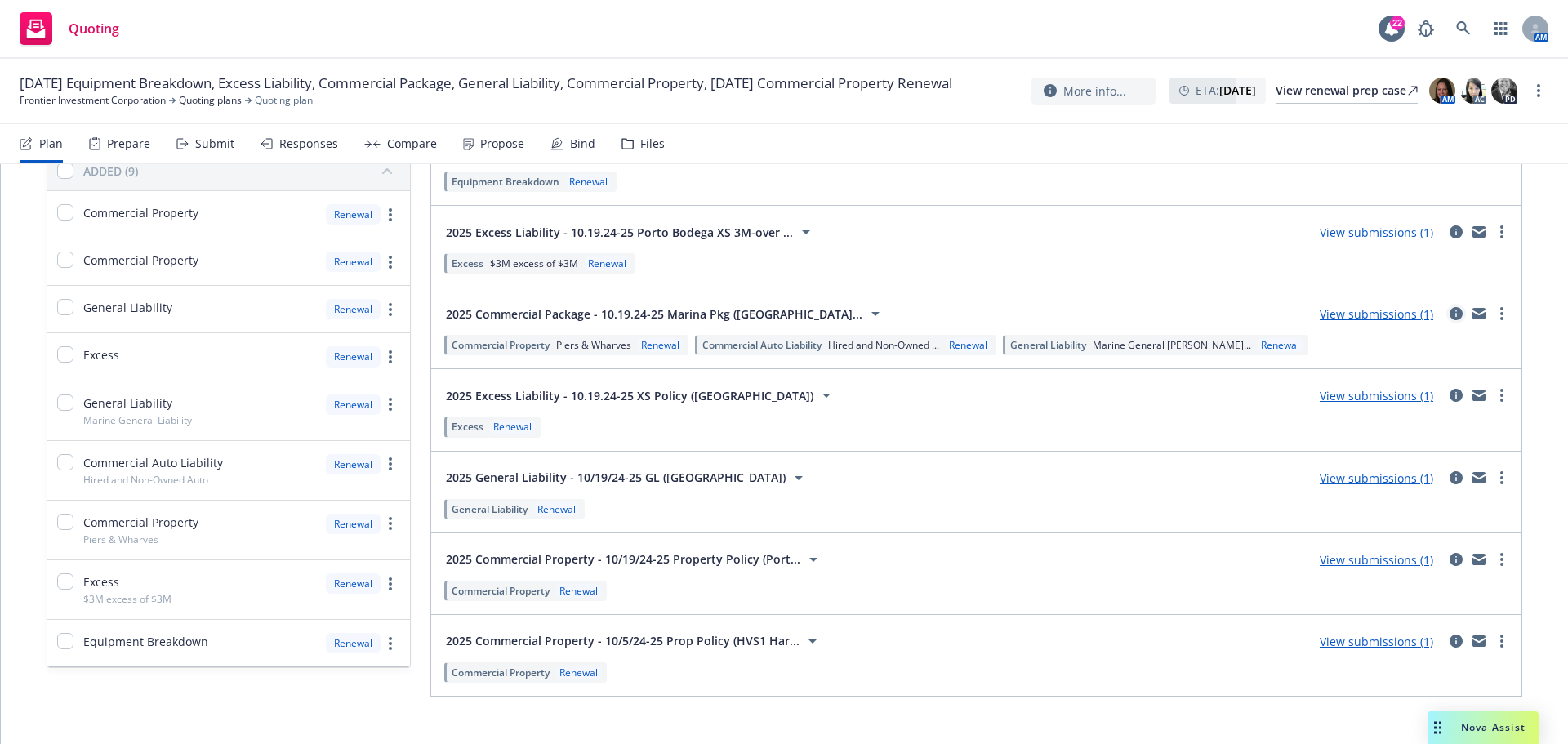
click at [1450, 309] on icon "circleInformation" at bounding box center [1456, 314] width 13 height 13
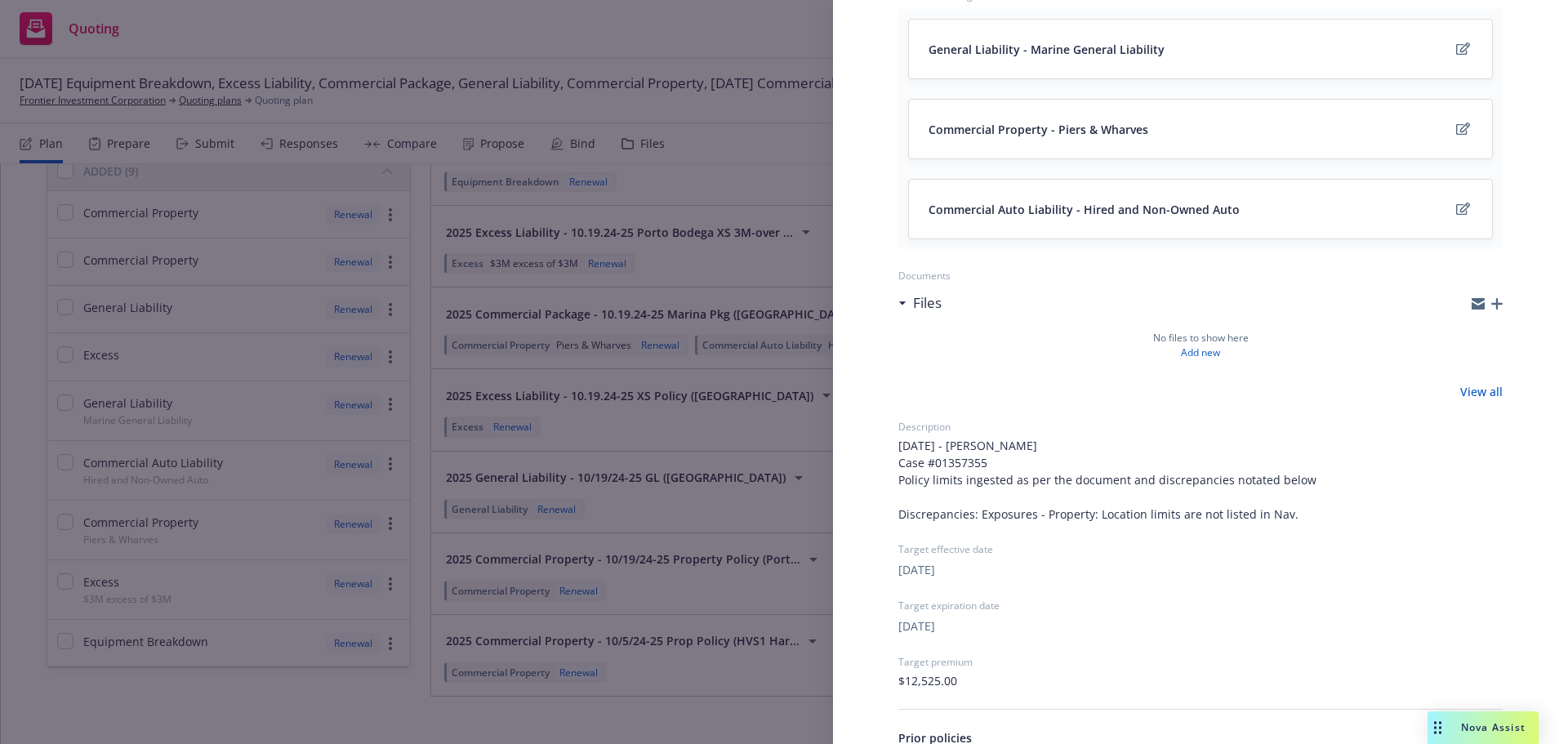
scroll to position [245, 0]
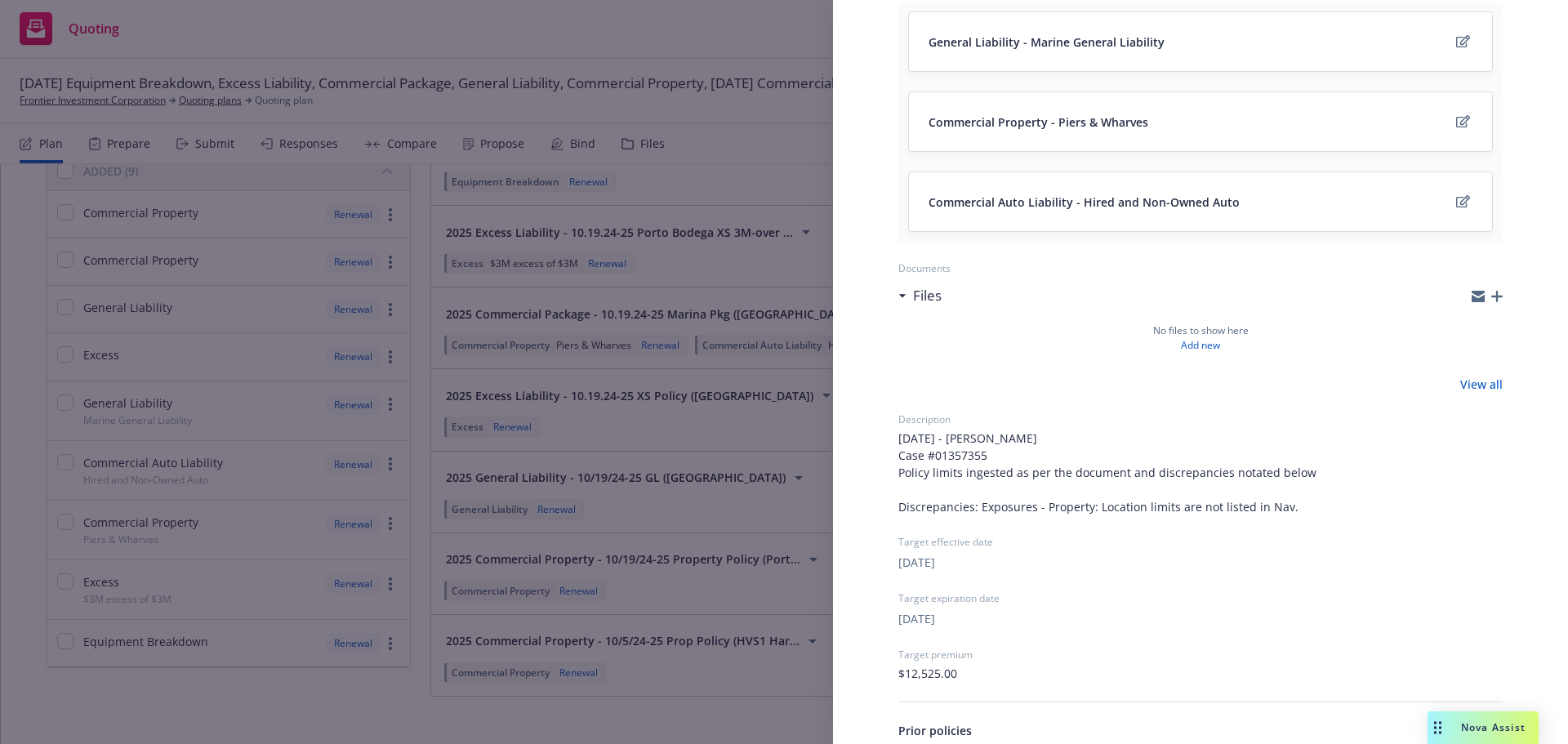
click at [1469, 376] on link "View all" at bounding box center [1482, 384] width 43 height 18
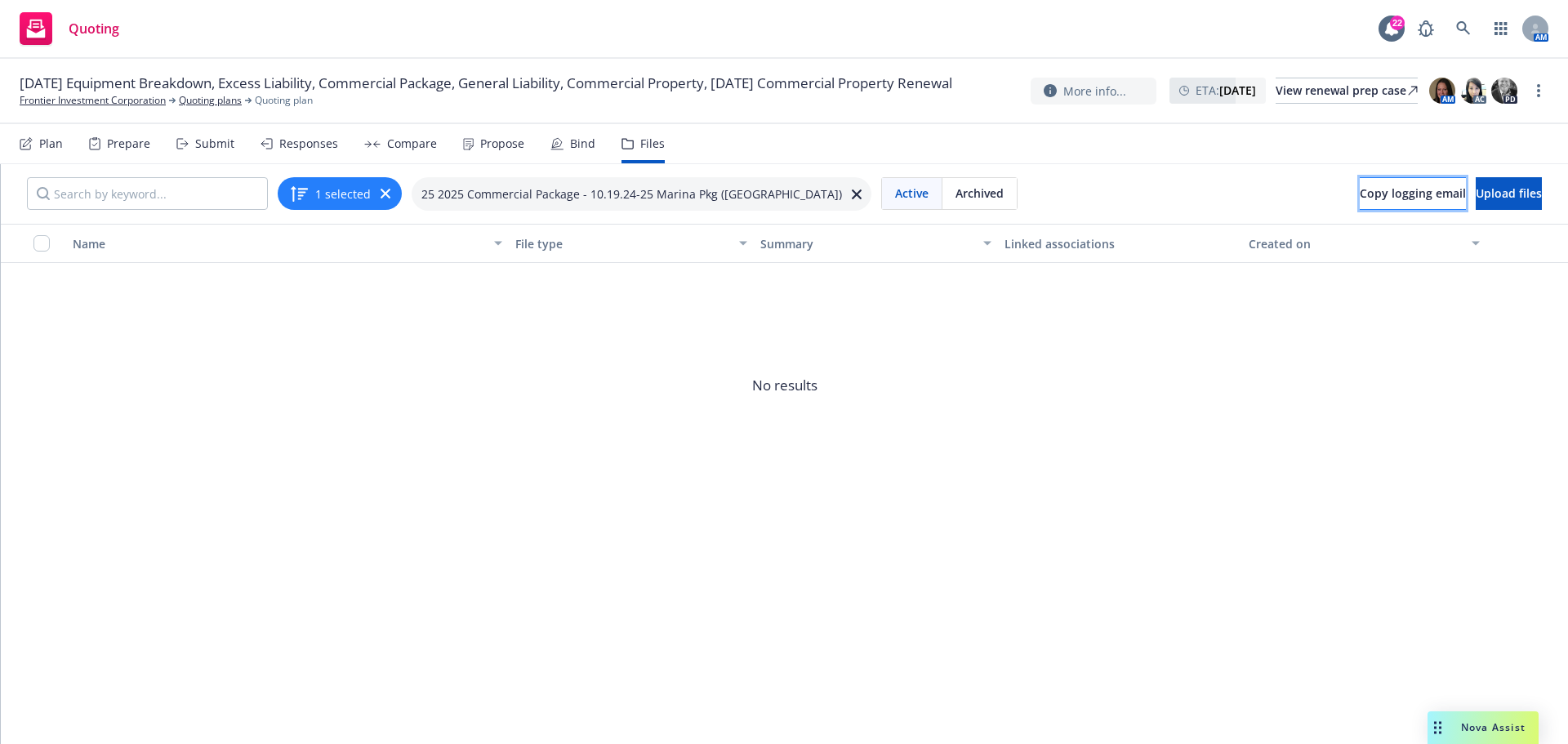
click at [1360, 204] on button "Copy logging email" at bounding box center [1412, 192] width 106 height 32
